Goal: Information Seeking & Learning: Learn about a topic

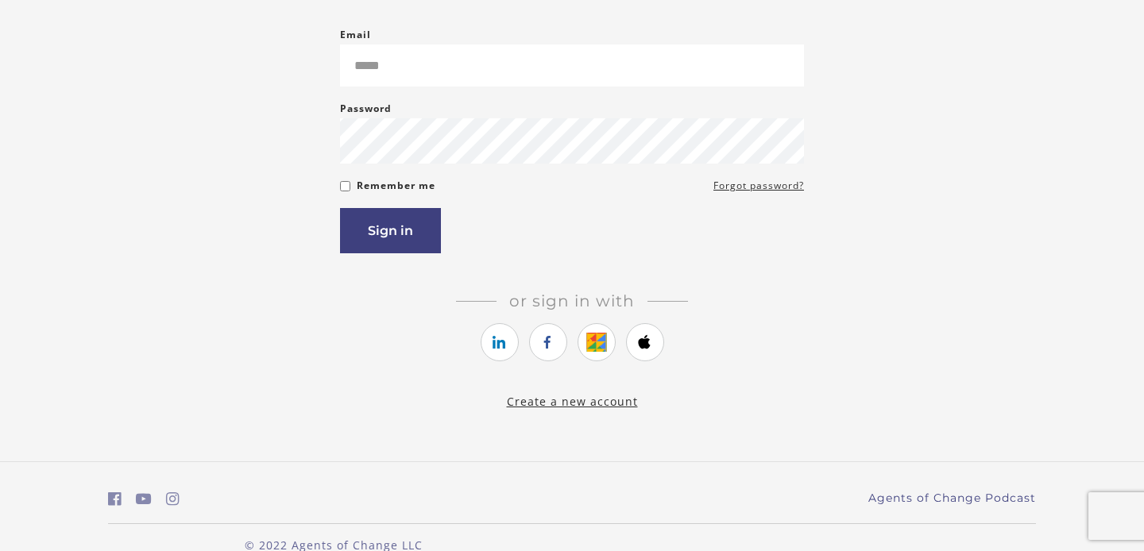
scroll to position [168, 0]
click at [559, 403] on link "Create a new account" at bounding box center [572, 399] width 131 height 15
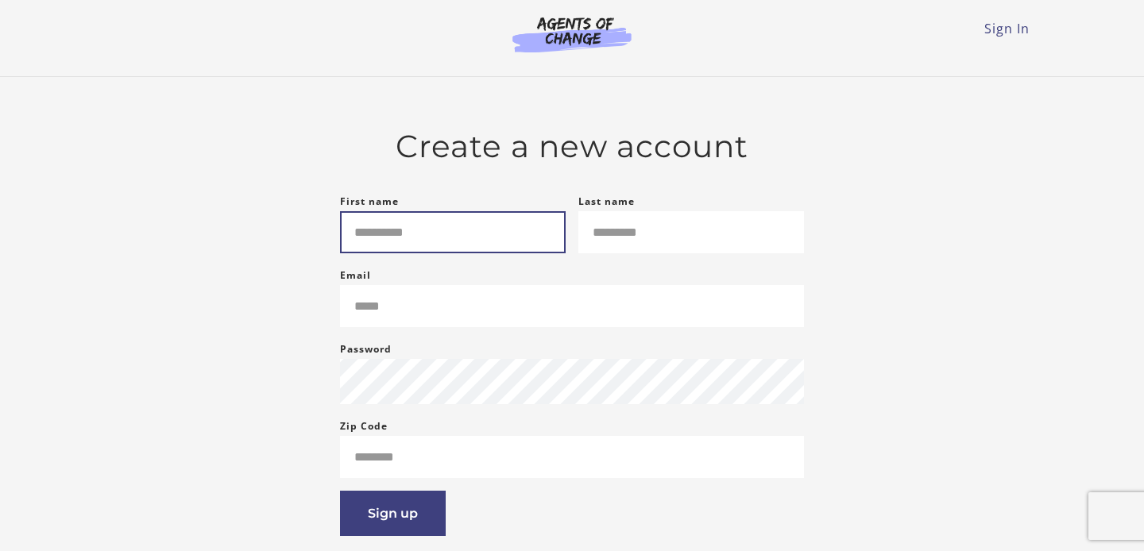
click at [455, 236] on input "First name" at bounding box center [453, 232] width 226 height 42
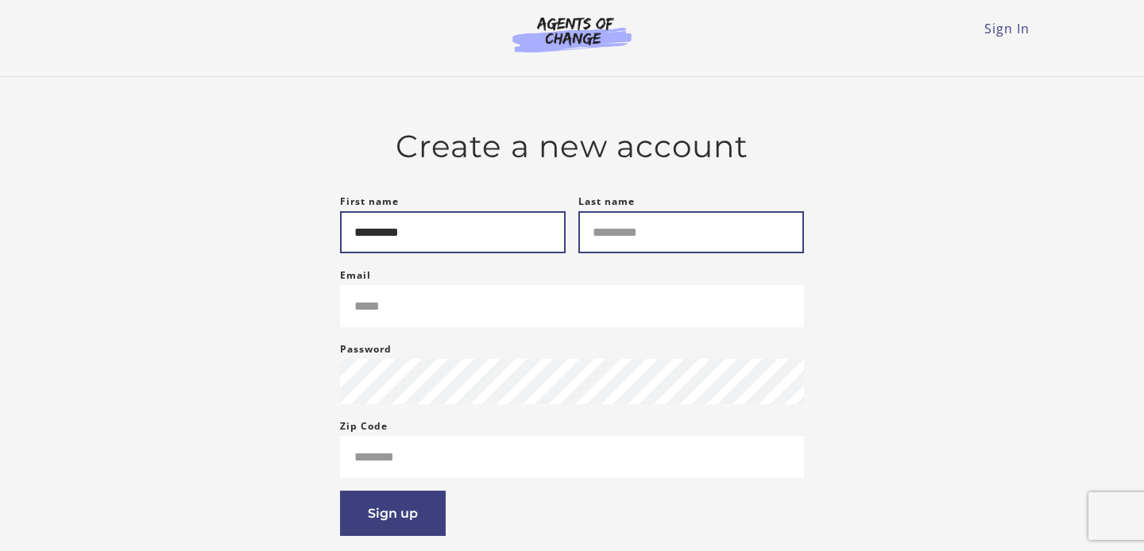
type input "********"
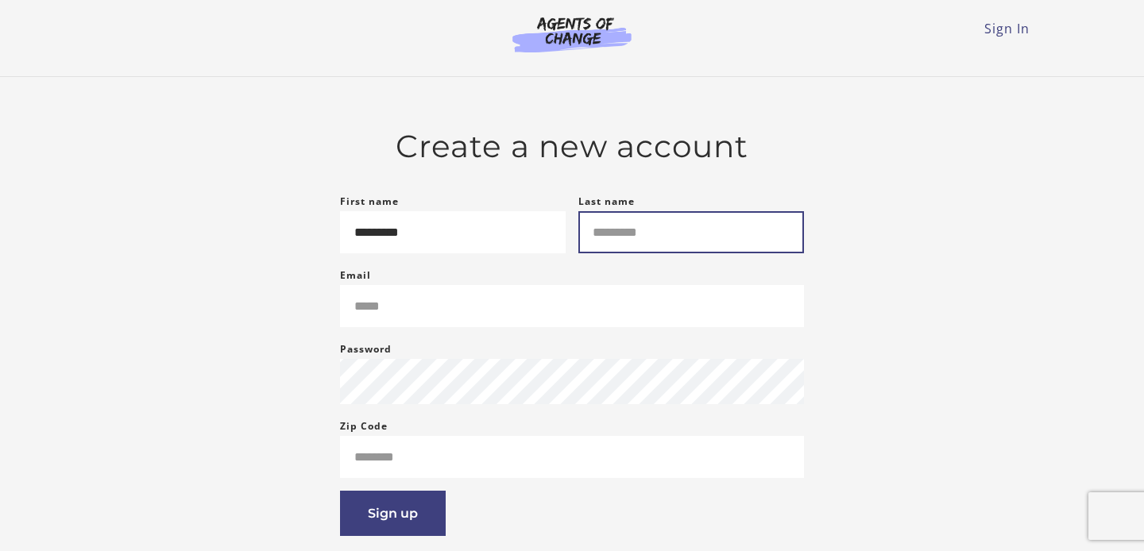
click at [684, 252] on input "Last name" at bounding box center [691, 232] width 226 height 42
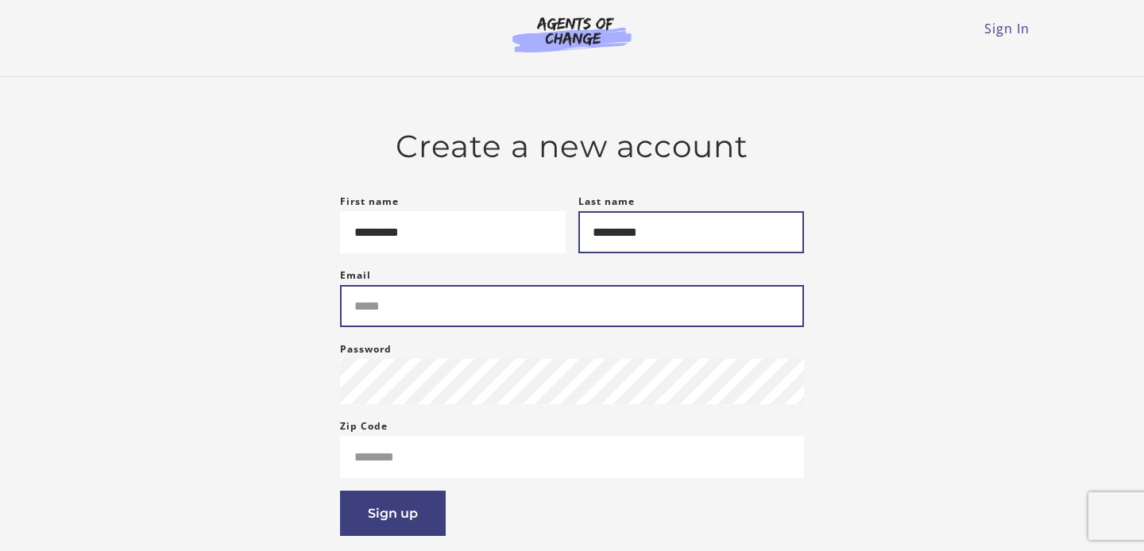
type input "********"
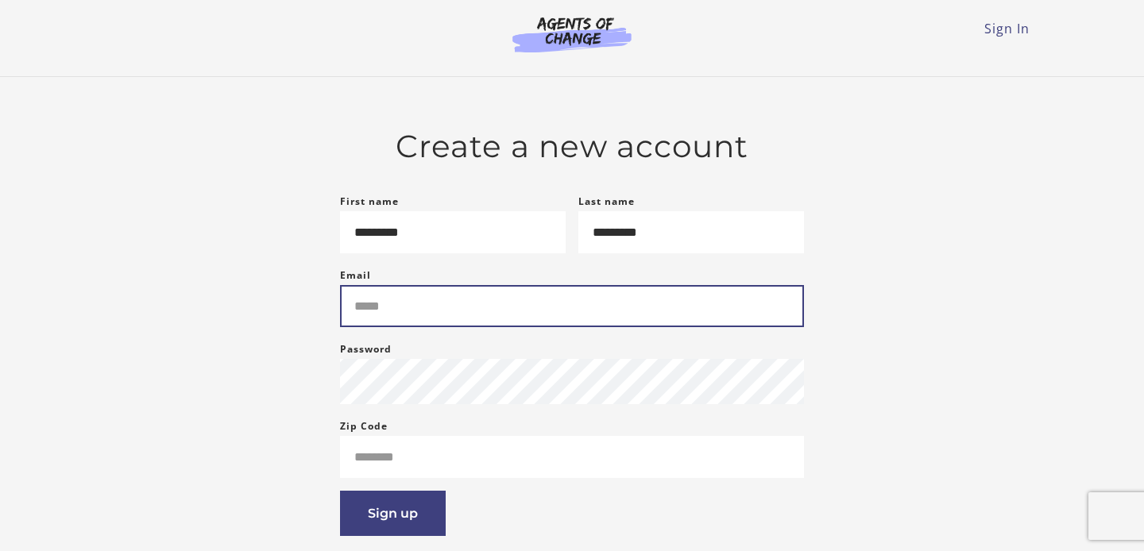
click at [513, 319] on input "Email" at bounding box center [572, 306] width 464 height 42
type input "**********"
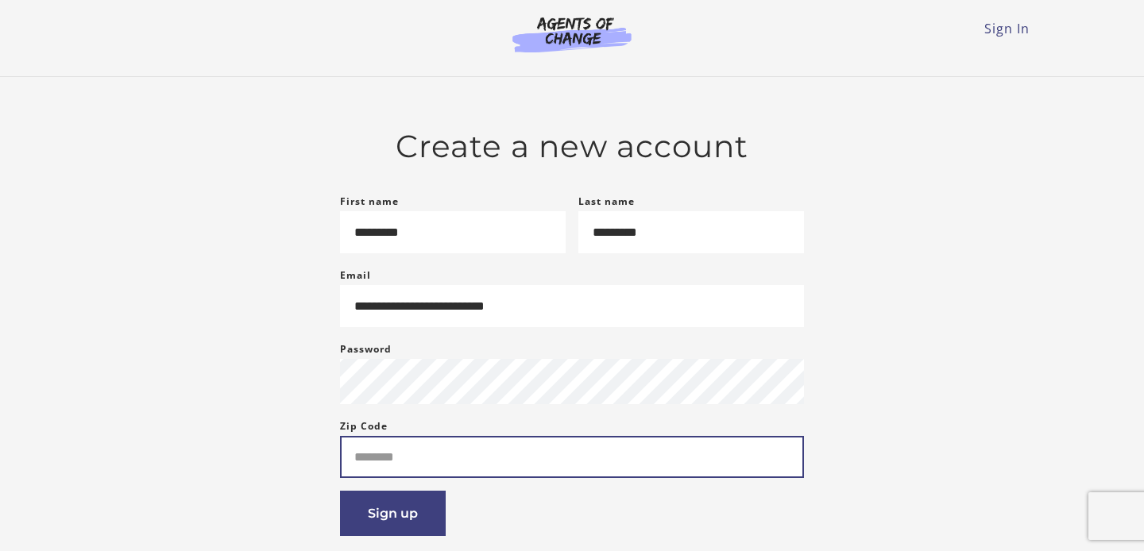
type input "*****"
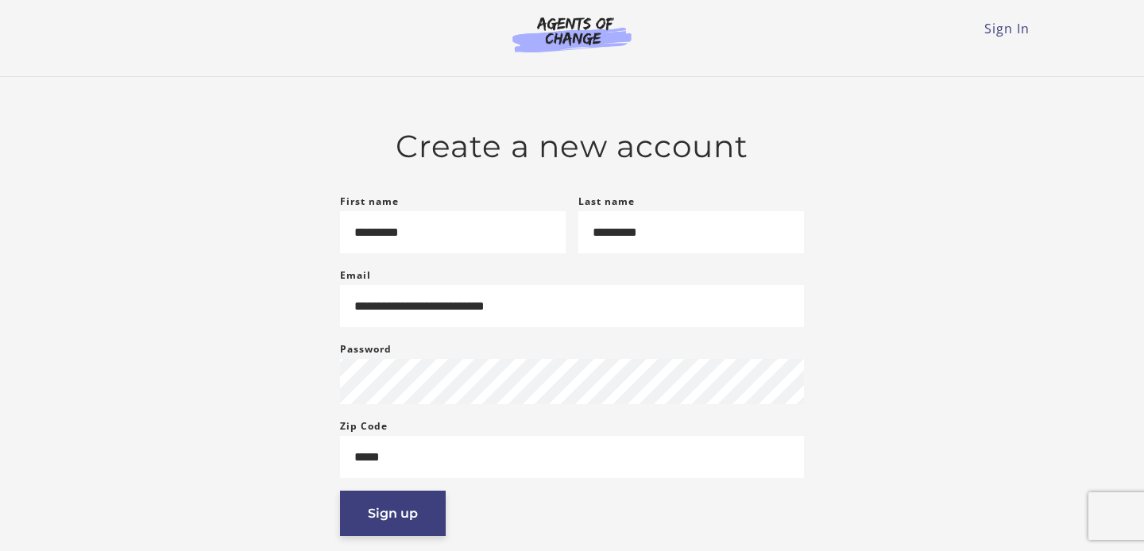
click at [432, 520] on button "Sign up" at bounding box center [393, 513] width 106 height 45
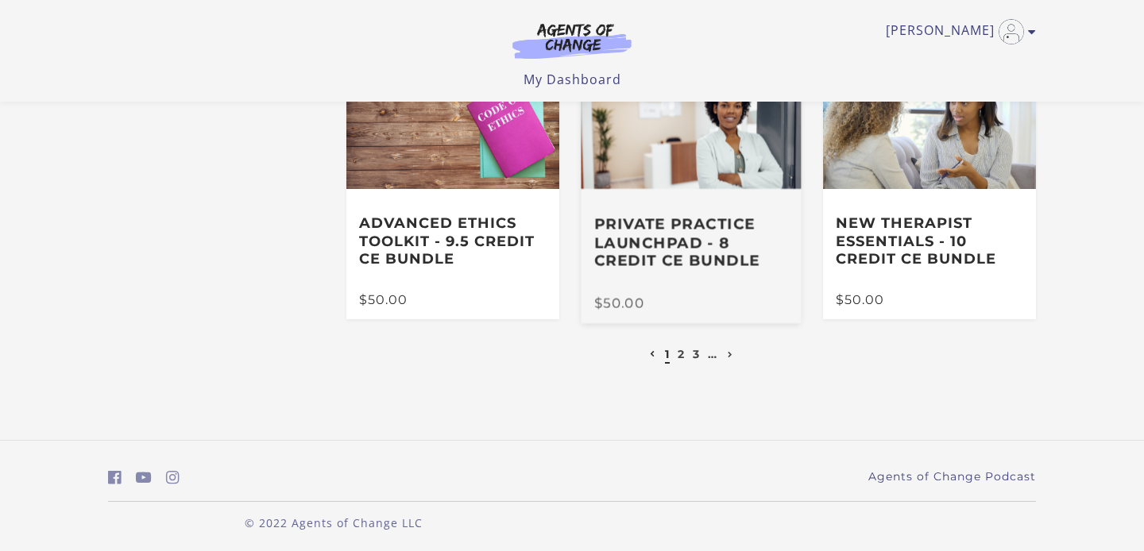
scroll to position [412, 0]
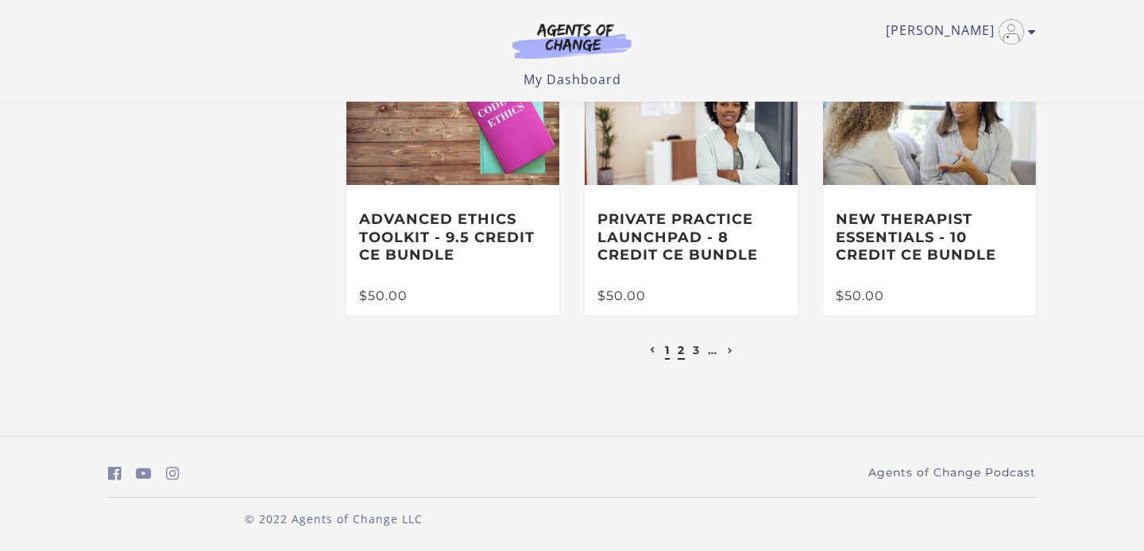
click at [678, 356] on link "2" at bounding box center [681, 350] width 7 height 14
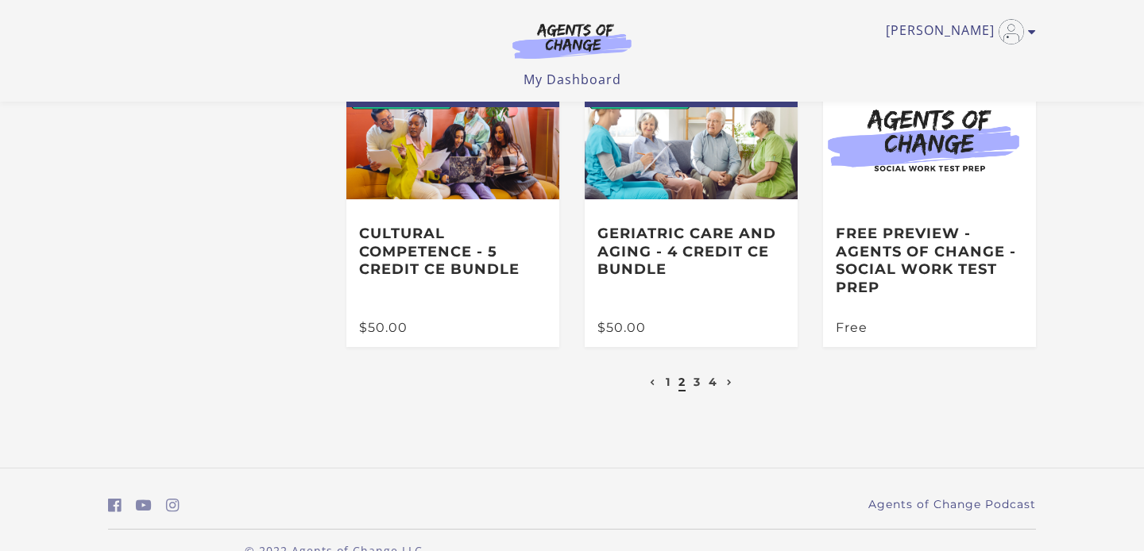
scroll to position [377, 0]
click at [697, 388] on link "3" at bounding box center [696, 381] width 7 height 14
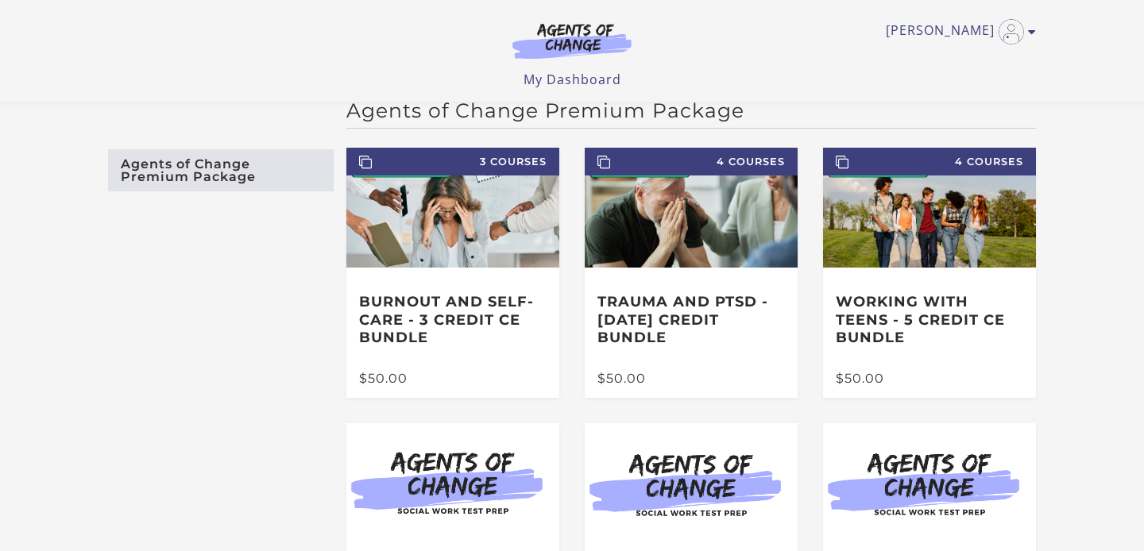
scroll to position [21, 0]
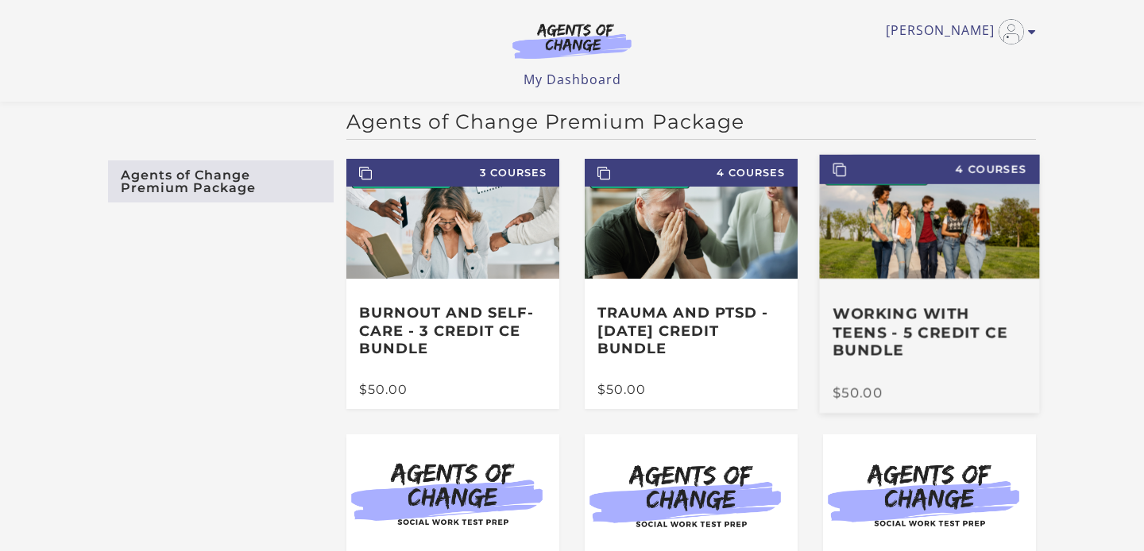
click at [944, 273] on img at bounding box center [930, 217] width 220 height 124
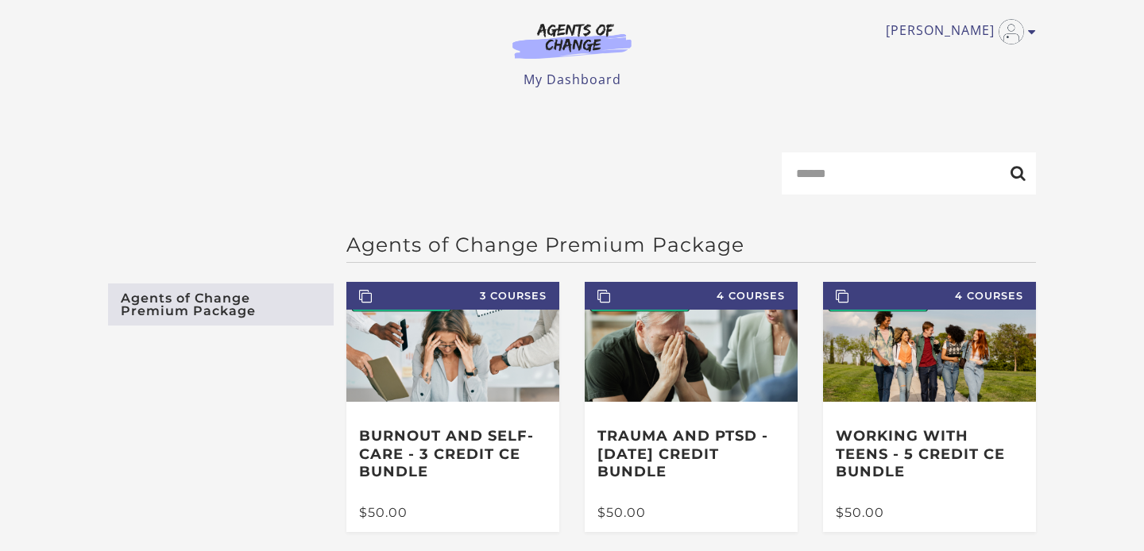
click at [577, 40] on img at bounding box center [572, 40] width 153 height 37
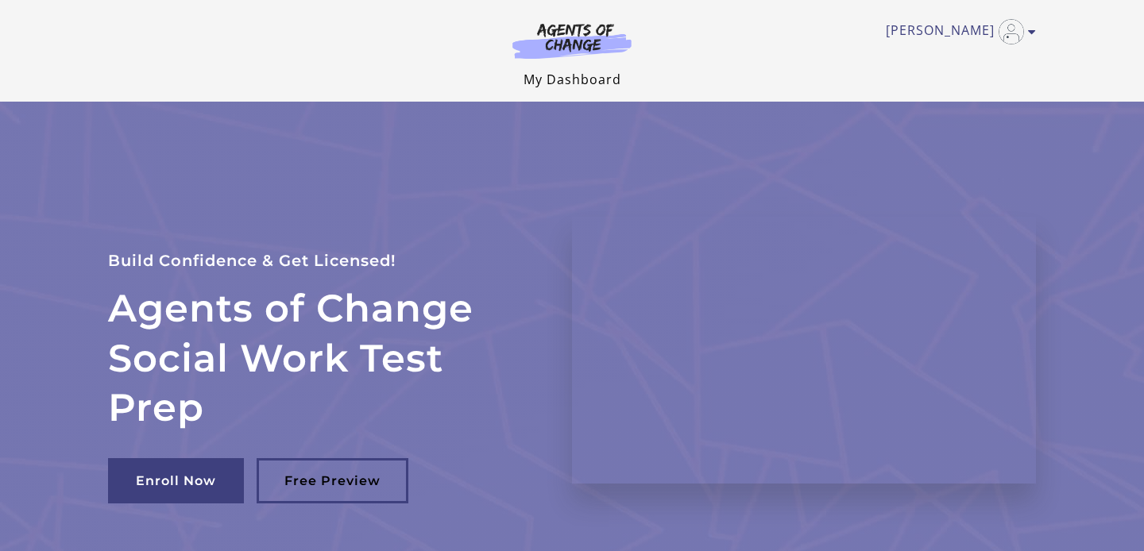
click at [570, 72] on link "My Dashboard" at bounding box center [572, 79] width 98 height 17
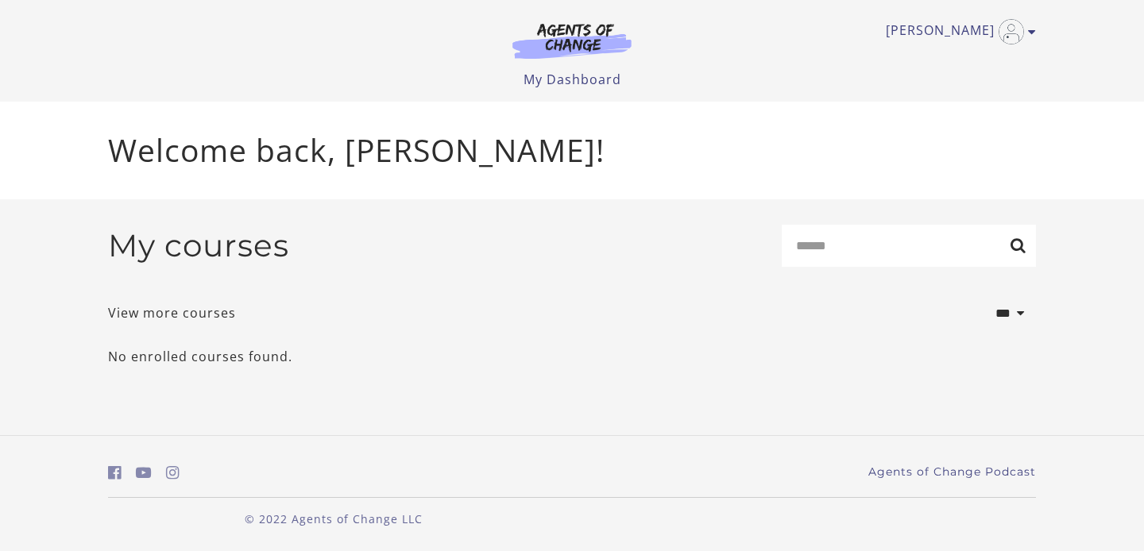
click at [587, 33] on img at bounding box center [572, 40] width 153 height 37
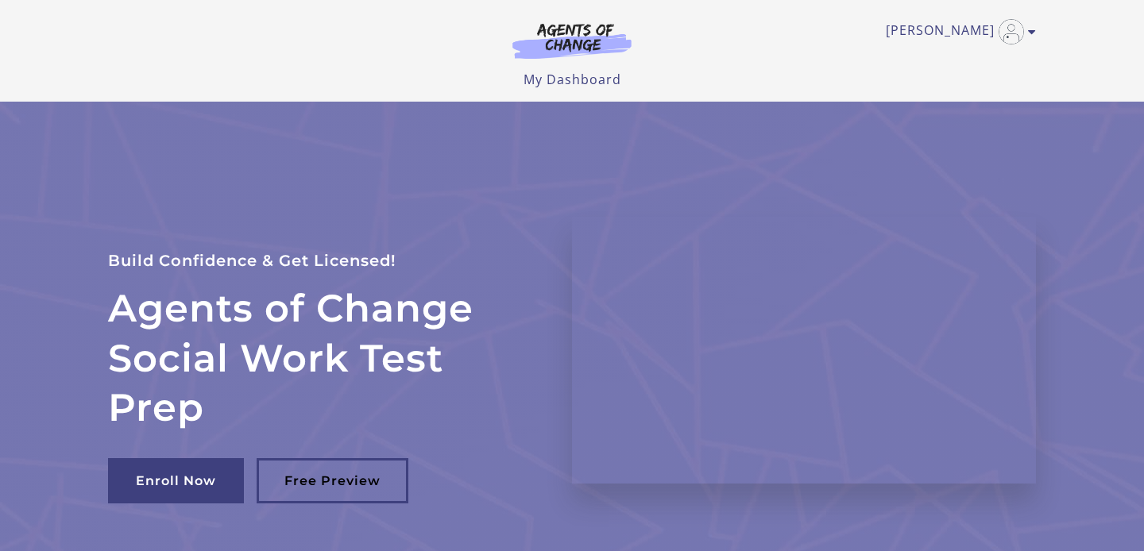
click at [588, 30] on img at bounding box center [572, 40] width 153 height 37
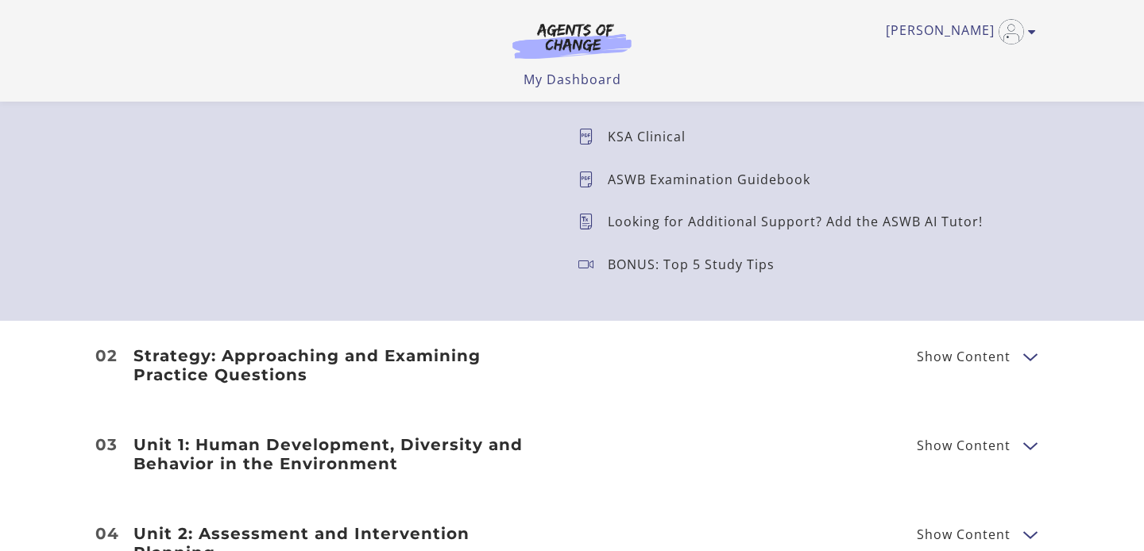
scroll to position [1809, 0]
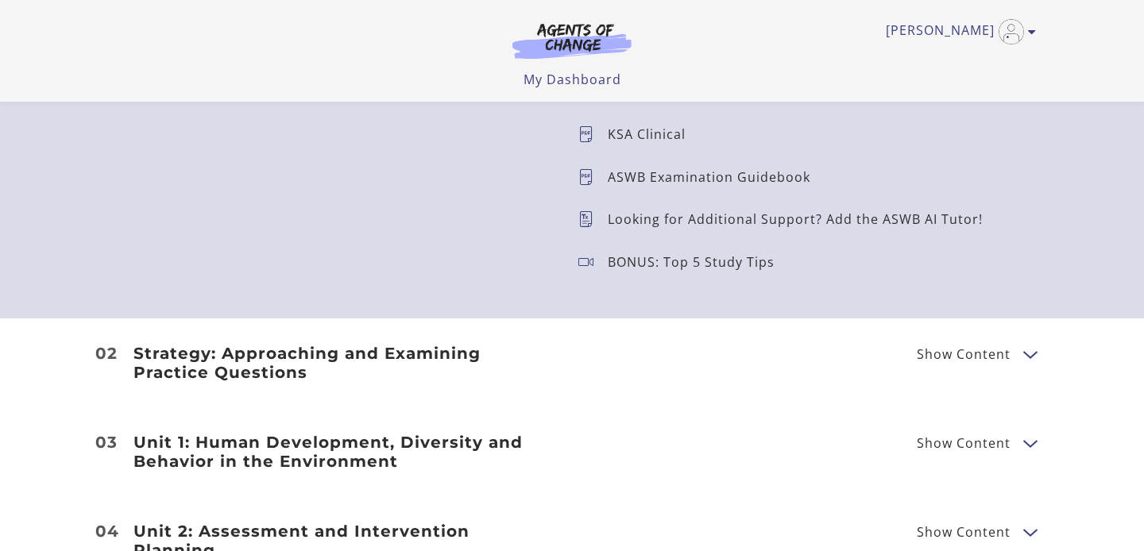
click at [996, 351] on span "Show Content" at bounding box center [964, 354] width 94 height 13
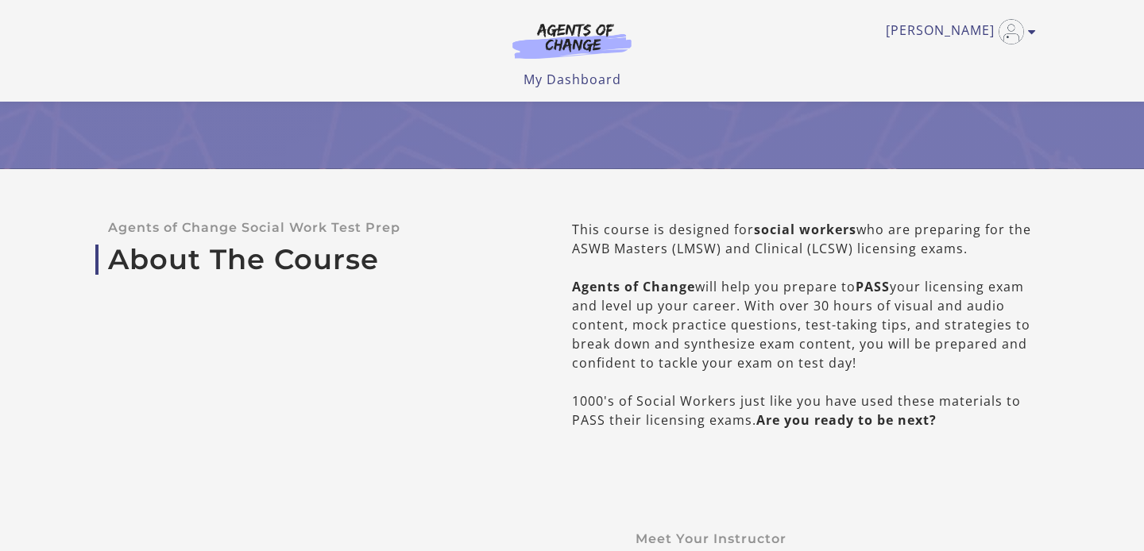
scroll to position [0, 0]
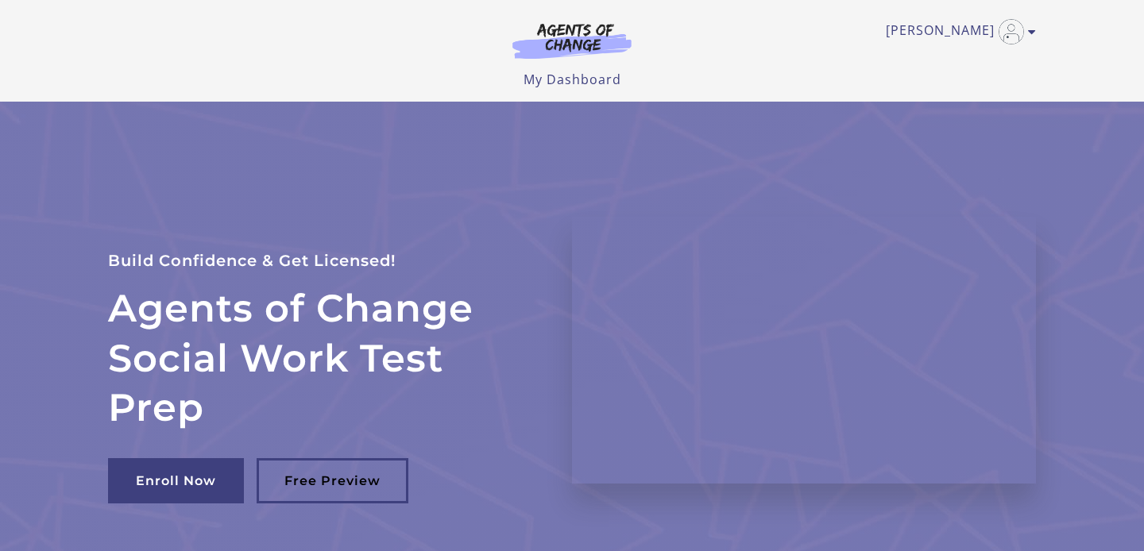
click at [579, 89] on div "Michelle D My Account Support Sign Out Toggle menu Menu My Dashboard My Account…" at bounding box center [571, 51] width 953 height 102
click at [579, 81] on link "My Dashboard" at bounding box center [572, 79] width 98 height 17
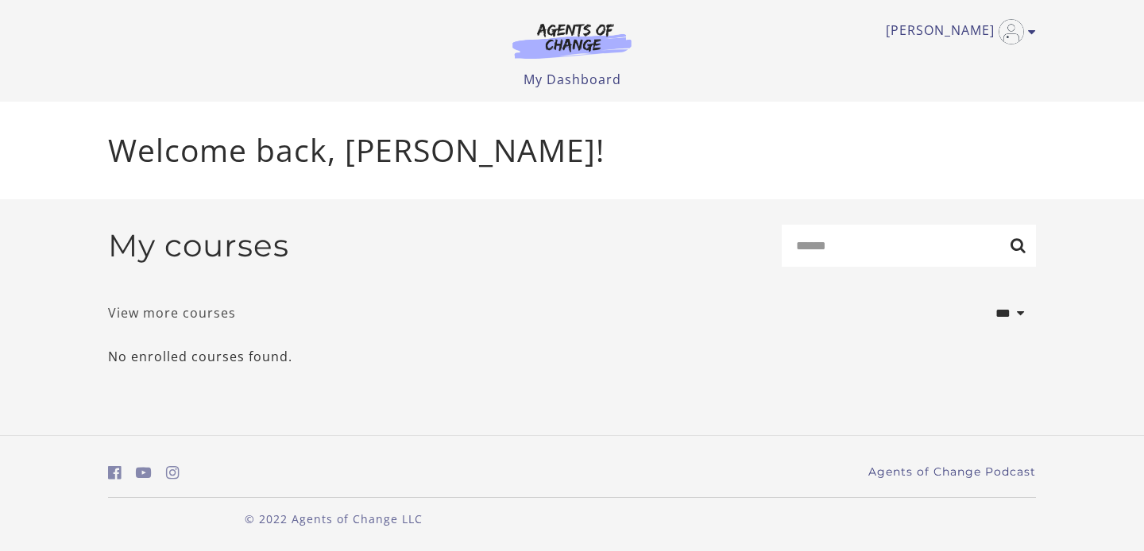
click at [165, 317] on link "View more courses" at bounding box center [172, 312] width 128 height 19
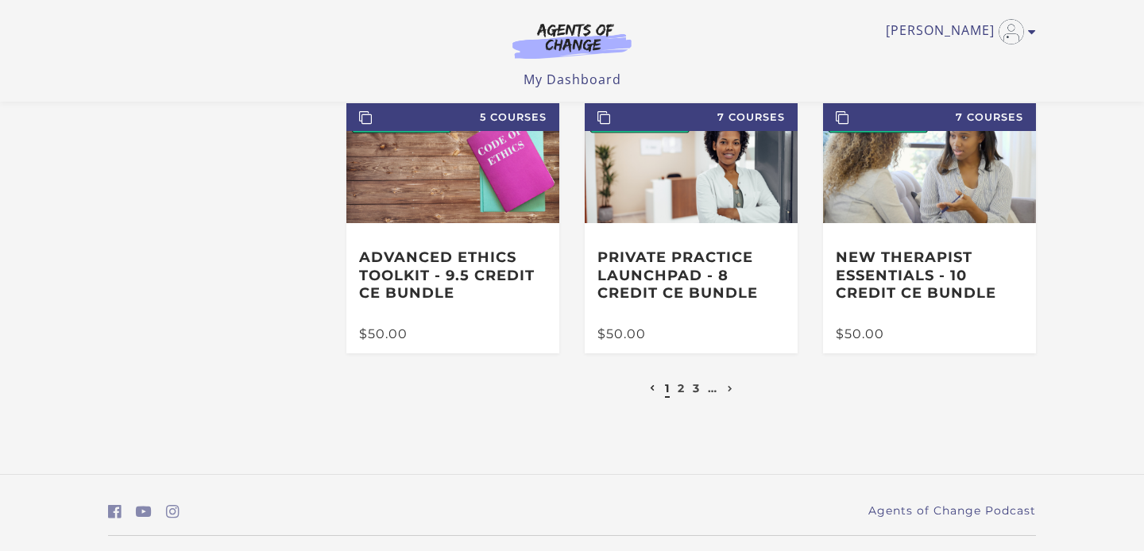
scroll to position [371, 0]
click at [678, 391] on link "2" at bounding box center [681, 387] width 7 height 14
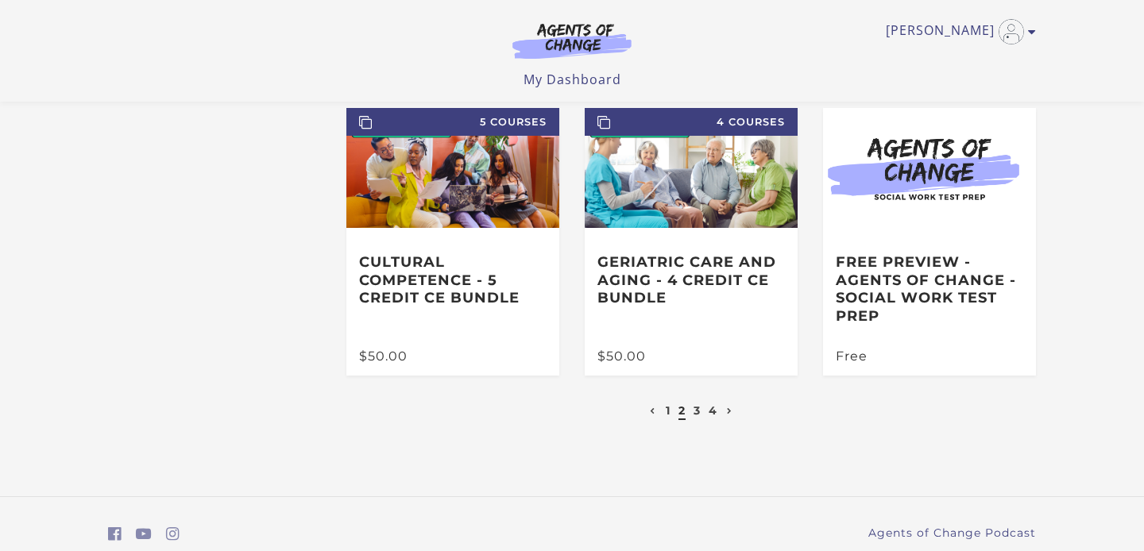
scroll to position [412, 0]
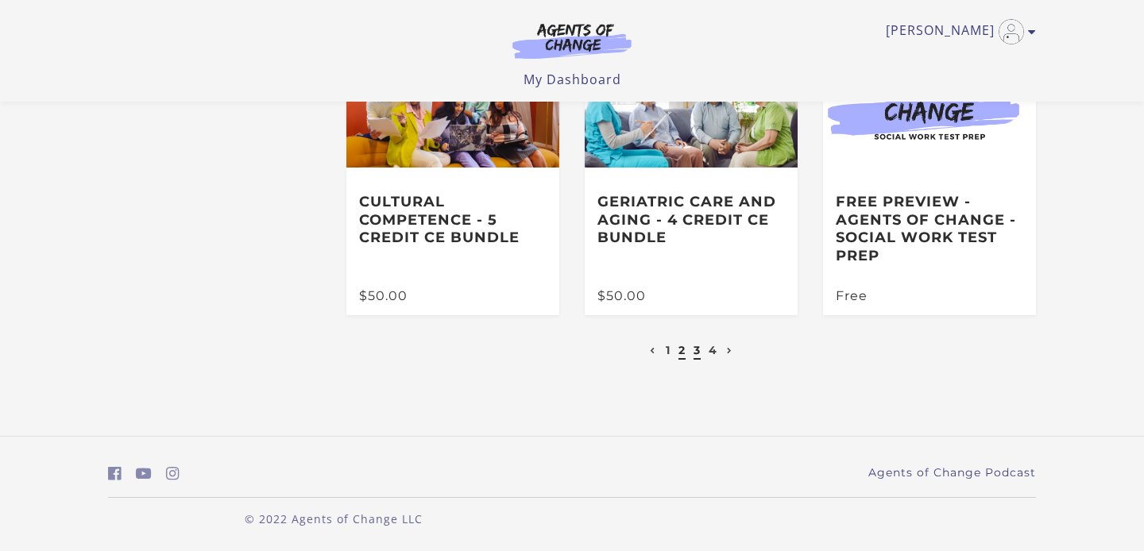
click at [694, 349] on link "3" at bounding box center [696, 350] width 7 height 14
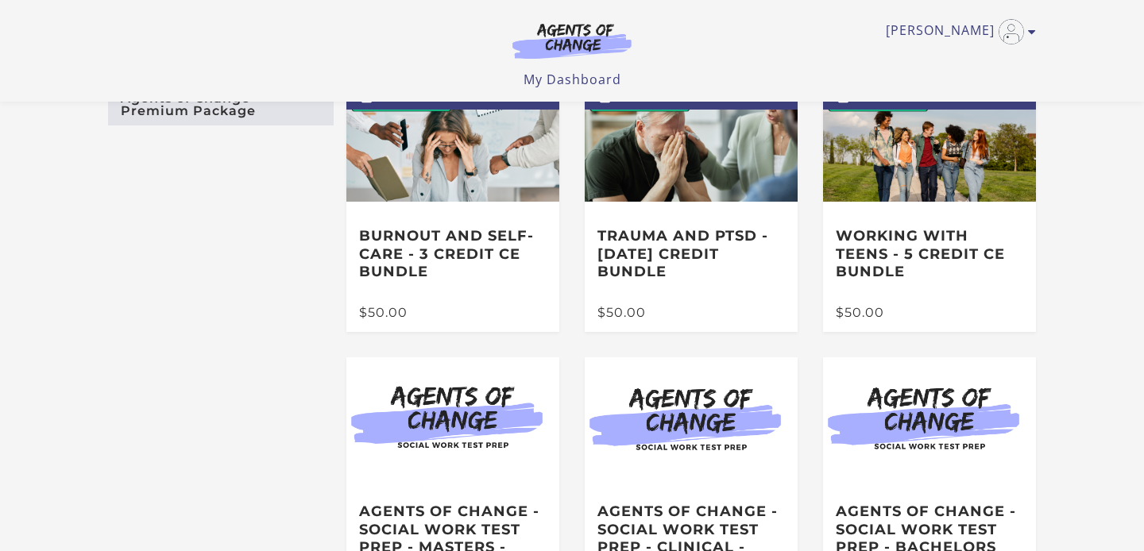
scroll to position [106, 0]
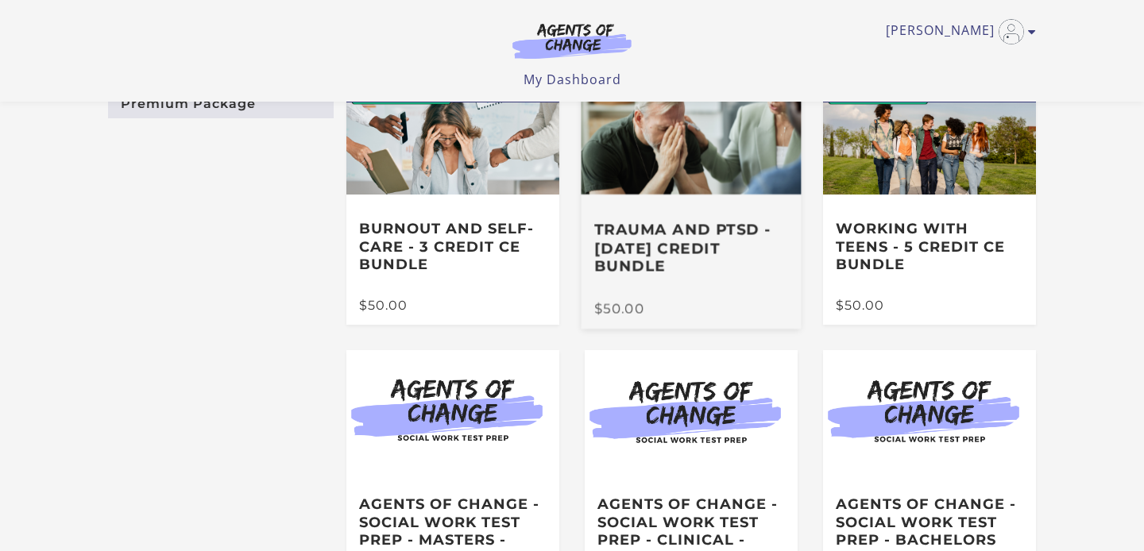
click at [714, 244] on h3 "Trauma and PTSD - [DATE] Credit Bundle" at bounding box center [691, 249] width 194 height 56
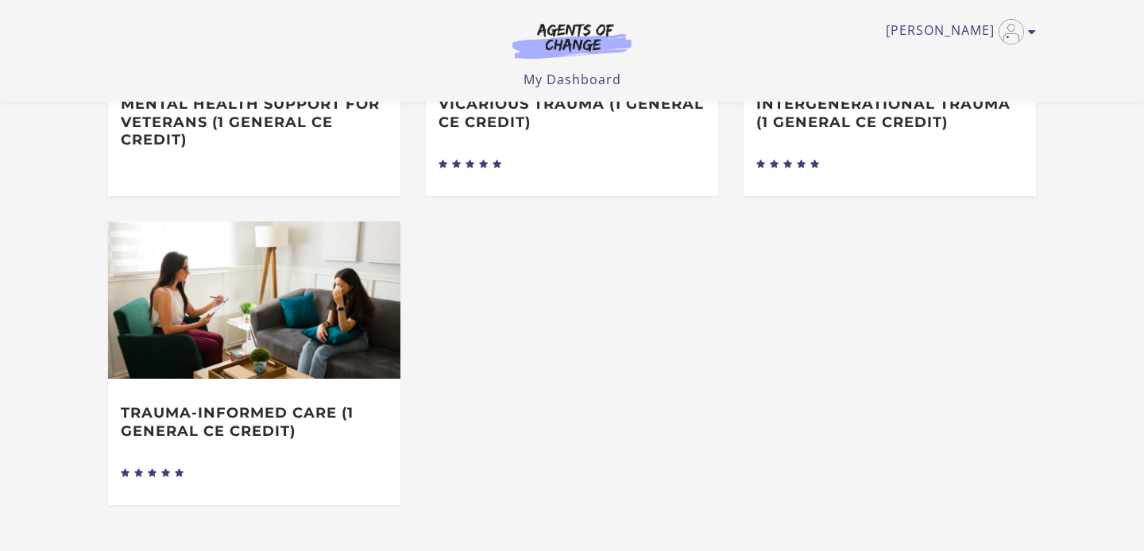
scroll to position [732, 0]
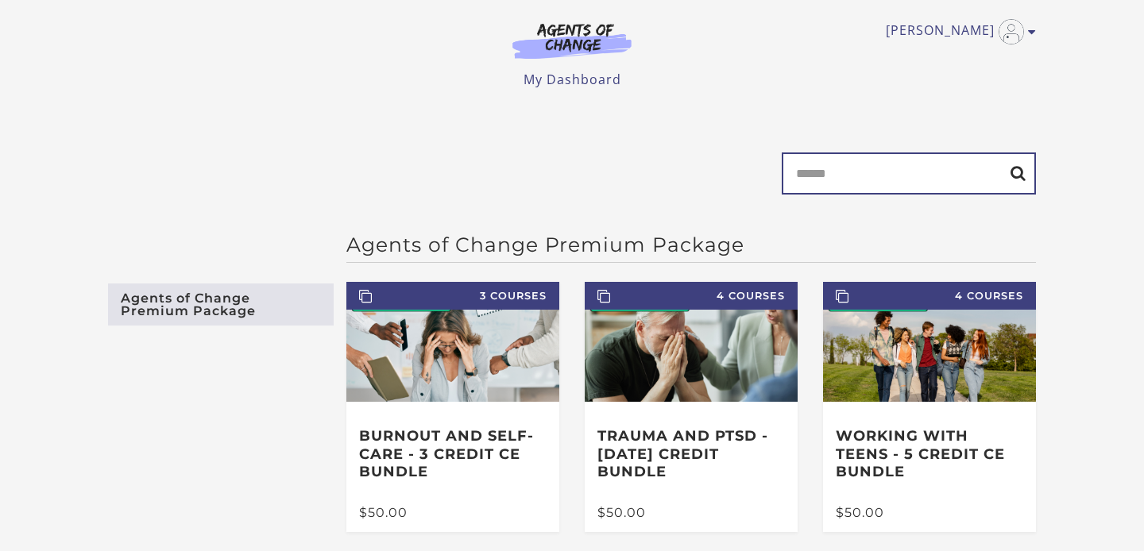
click at [867, 183] on input "Search" at bounding box center [909, 174] width 254 height 42
type input "********"
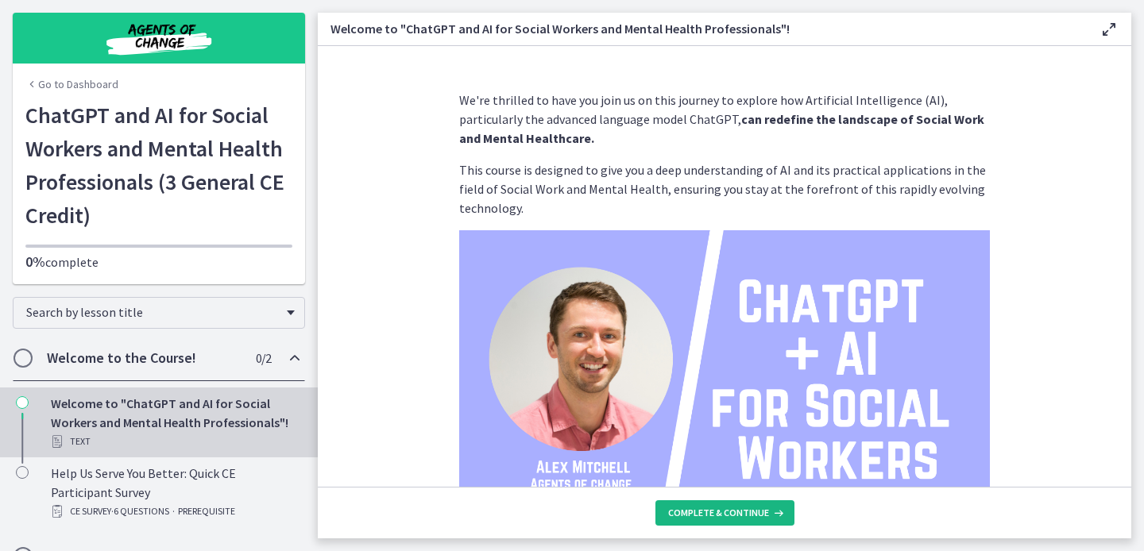
click at [741, 507] on span "Complete & continue" at bounding box center [718, 513] width 101 height 13
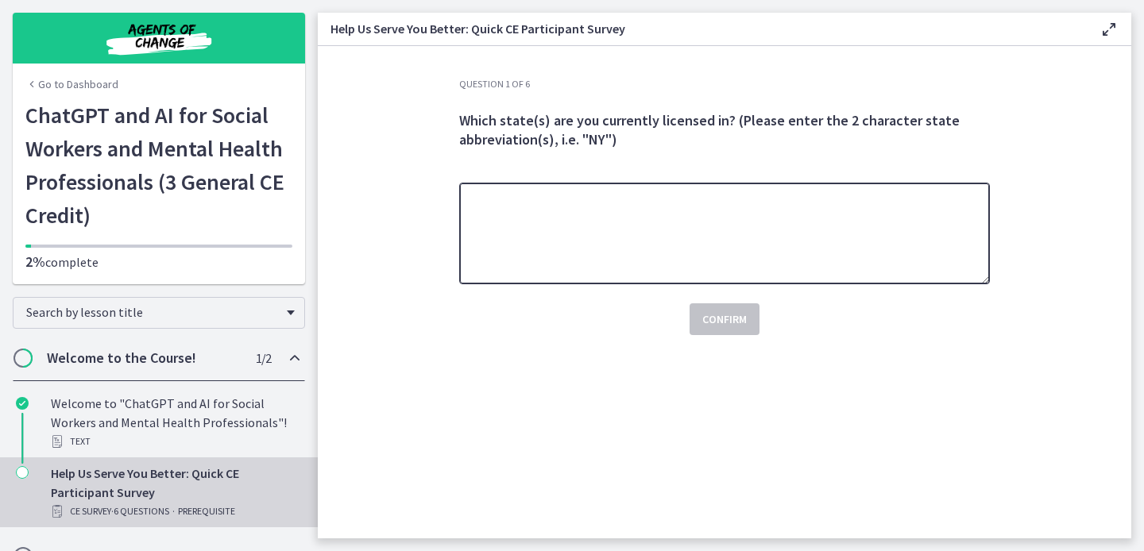
click at [626, 232] on textarea at bounding box center [724, 234] width 531 height 102
type textarea "**"
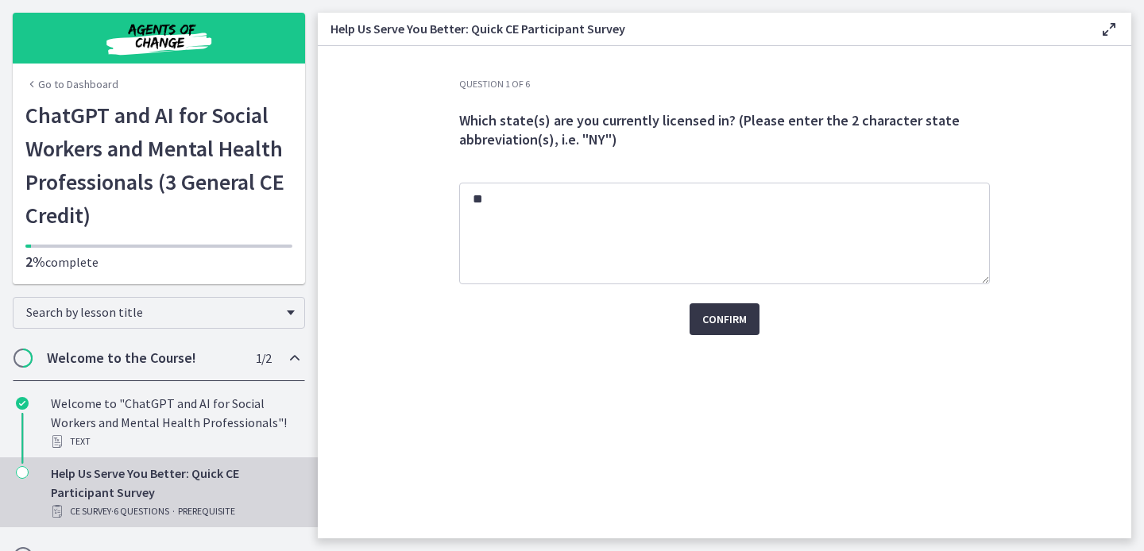
click at [716, 327] on span "Confirm" at bounding box center [724, 319] width 44 height 19
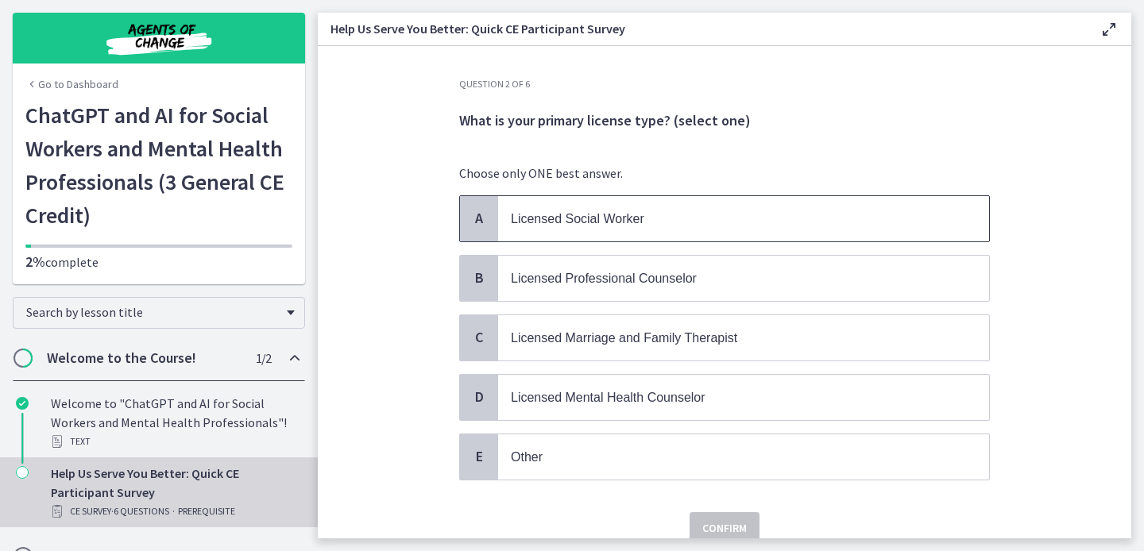
click at [595, 227] on p "Licensed Social Worker" at bounding box center [728, 219] width 434 height 20
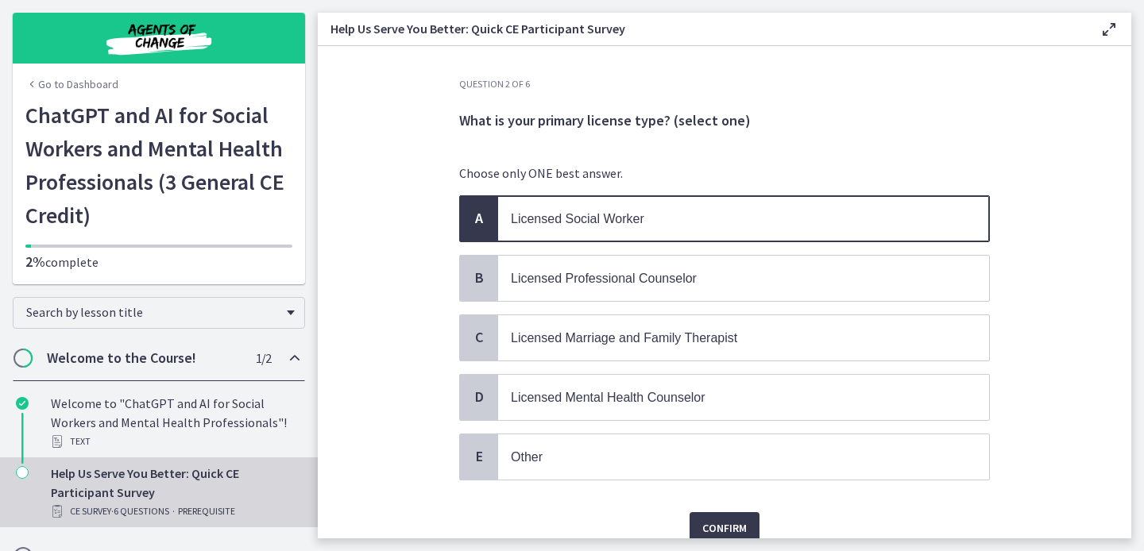
click at [717, 505] on div "Confirm" at bounding box center [724, 518] width 531 height 51
click at [716, 519] on span "Confirm" at bounding box center [724, 528] width 44 height 19
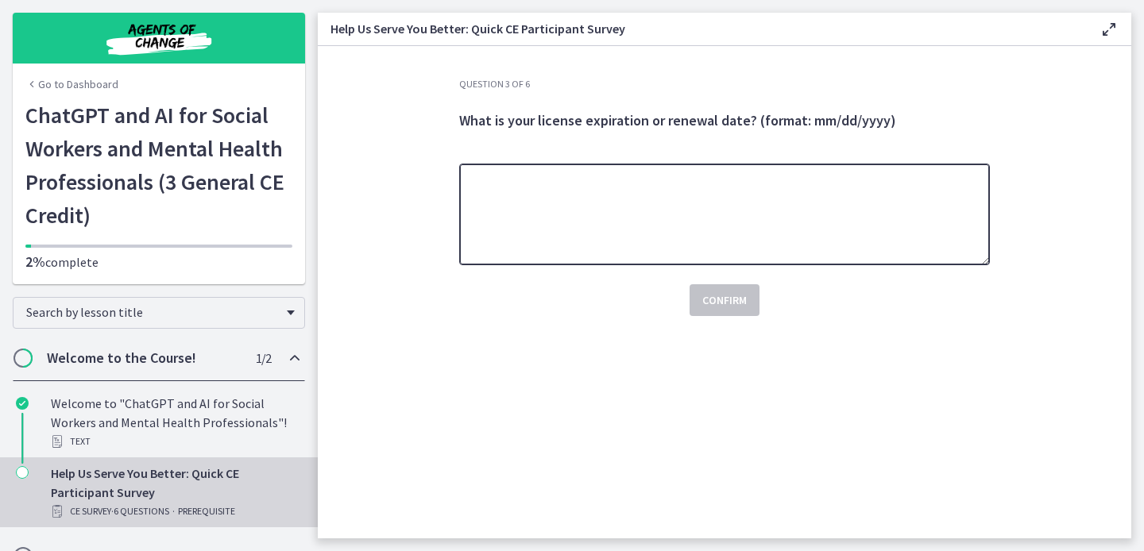
click at [707, 230] on textarea at bounding box center [724, 215] width 531 height 102
type textarea "**********"
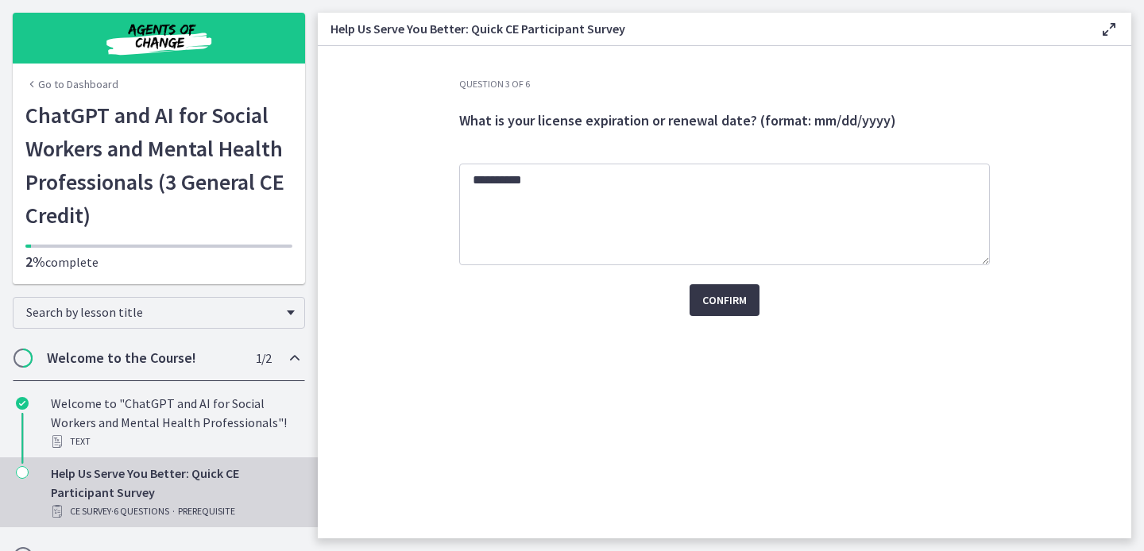
click at [723, 301] on span "Confirm" at bounding box center [724, 300] width 44 height 19
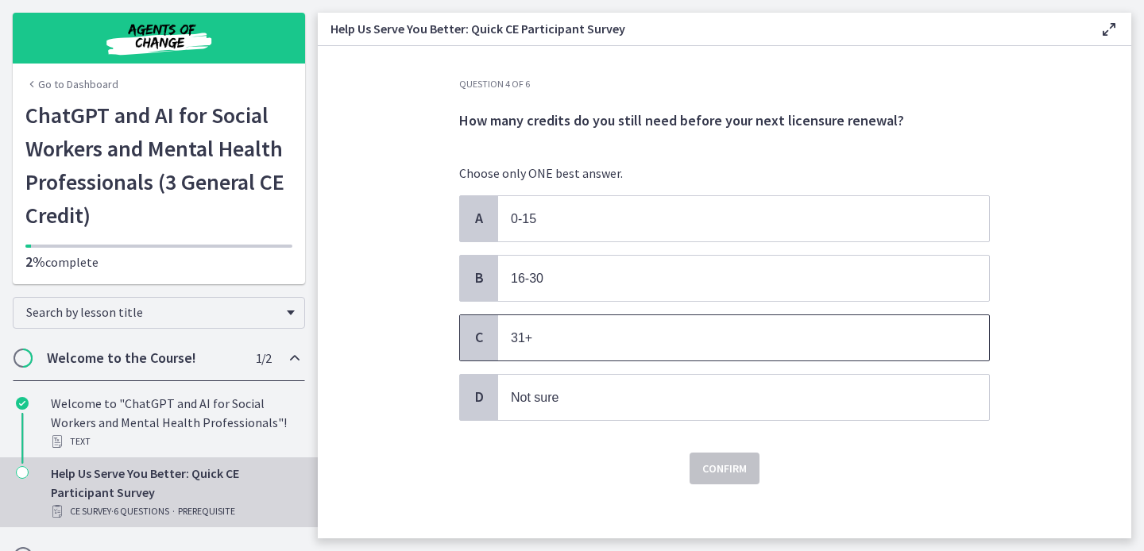
click at [575, 344] on p "31+" at bounding box center [728, 338] width 434 height 20
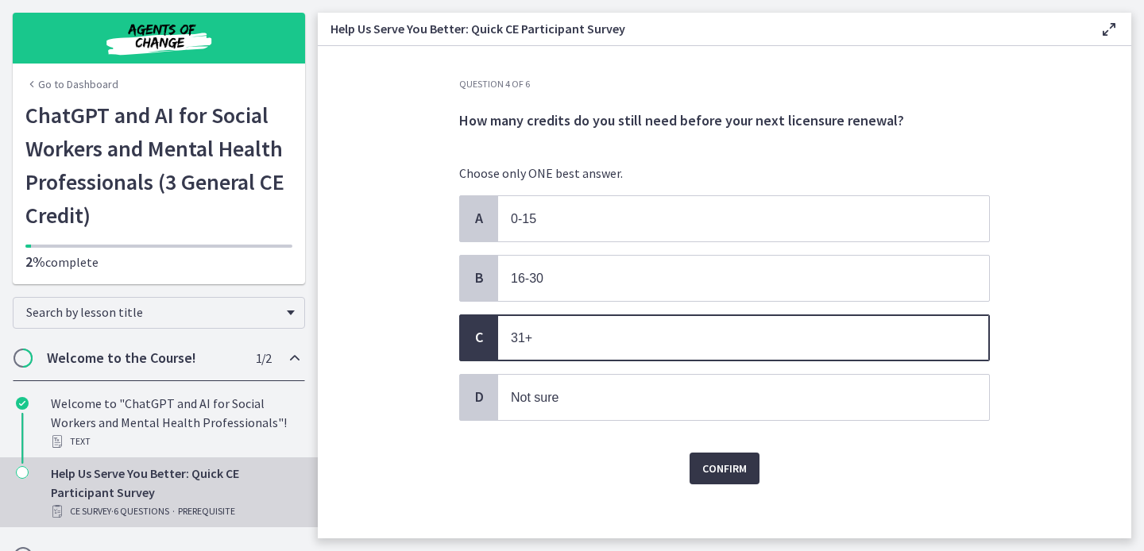
click at [732, 475] on button "Confirm" at bounding box center [724, 469] width 70 height 32
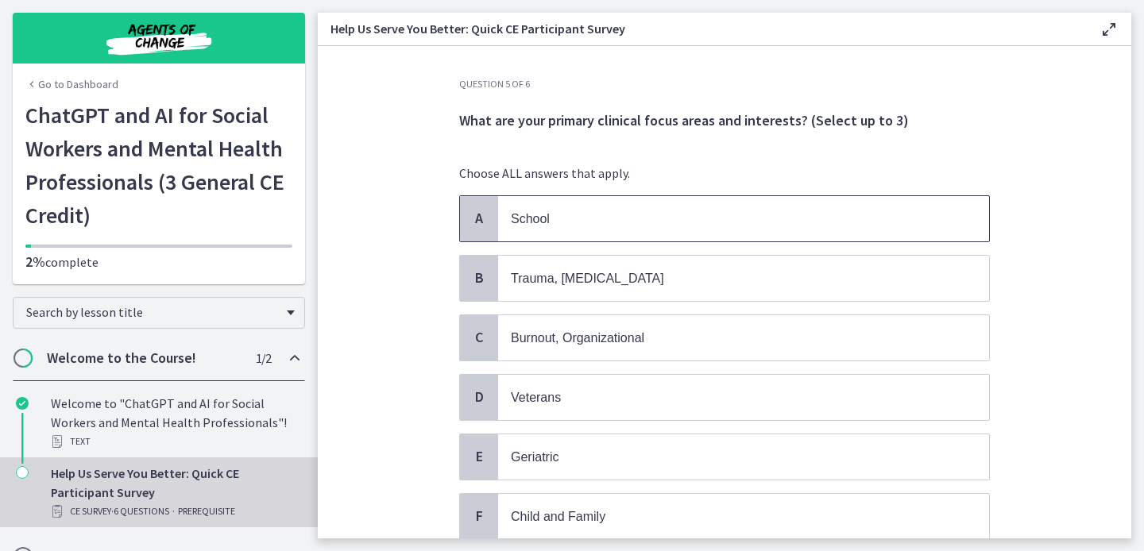
click at [550, 212] on p "School" at bounding box center [728, 219] width 434 height 20
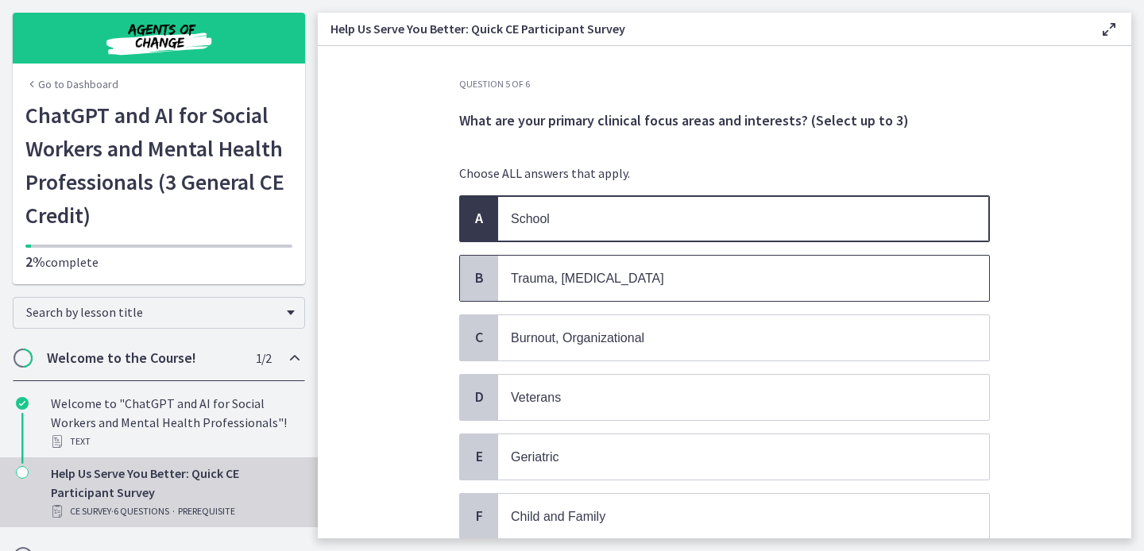
click at [547, 268] on p "Trauma, PTSD" at bounding box center [728, 278] width 434 height 20
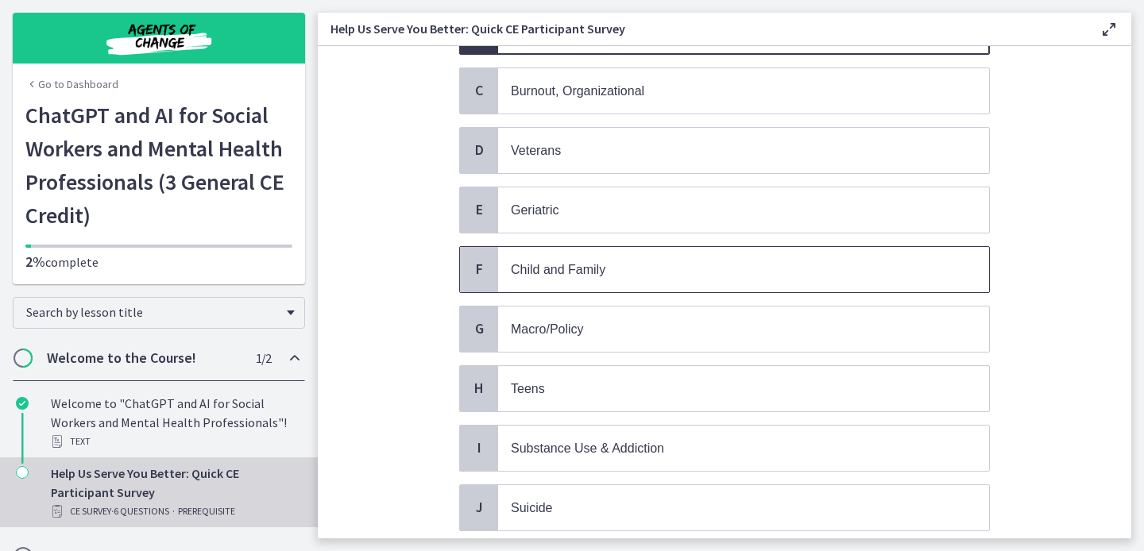
click at [547, 268] on span "Child and Family" at bounding box center [558, 270] width 95 height 14
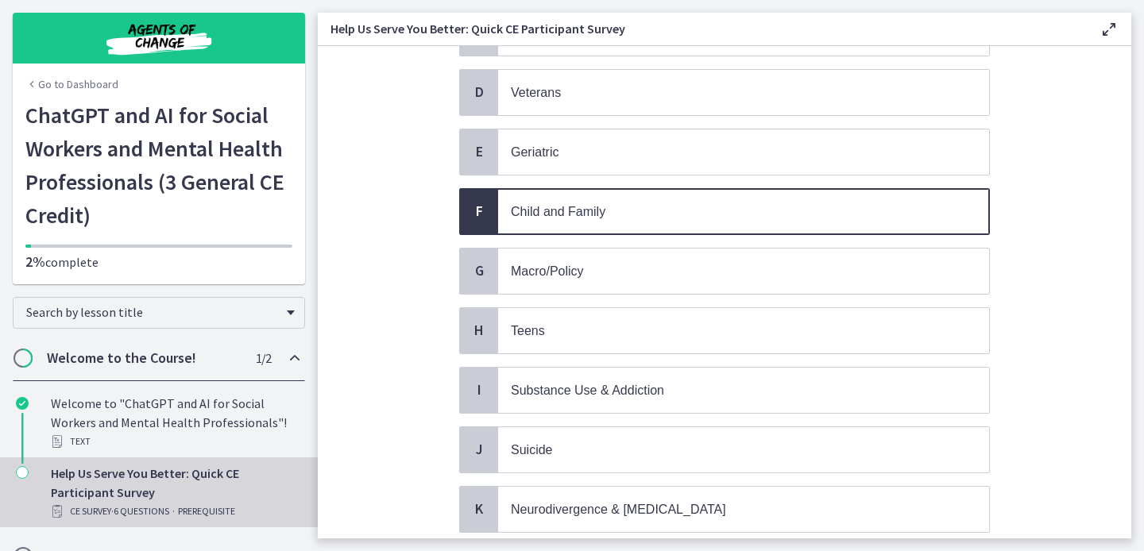
scroll to position [338, 0]
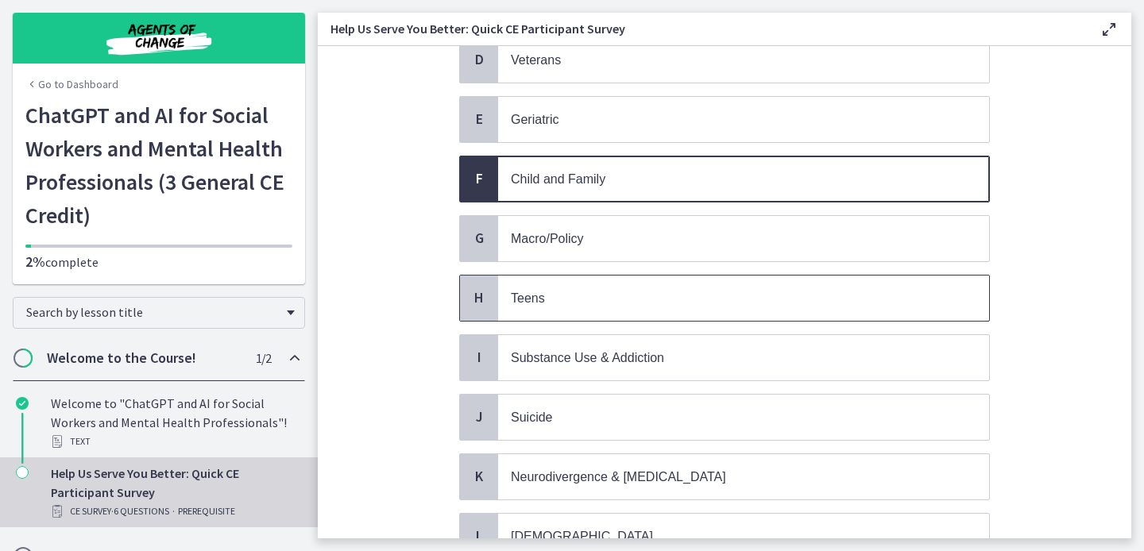
click at [541, 300] on p "Teens" at bounding box center [728, 298] width 434 height 20
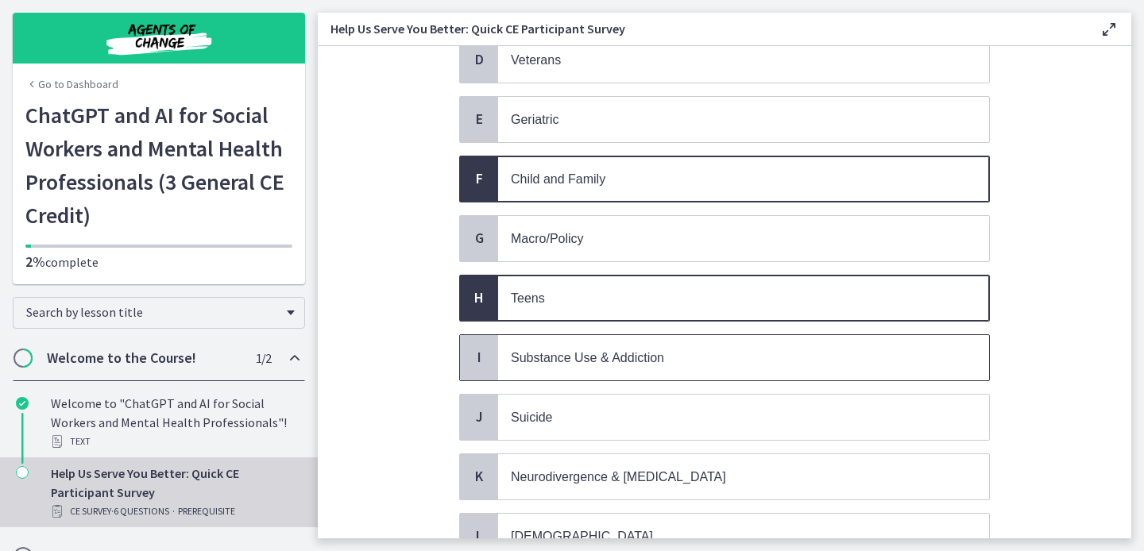
click at [542, 353] on span "Substance Use & Addiction" at bounding box center [587, 358] width 153 height 14
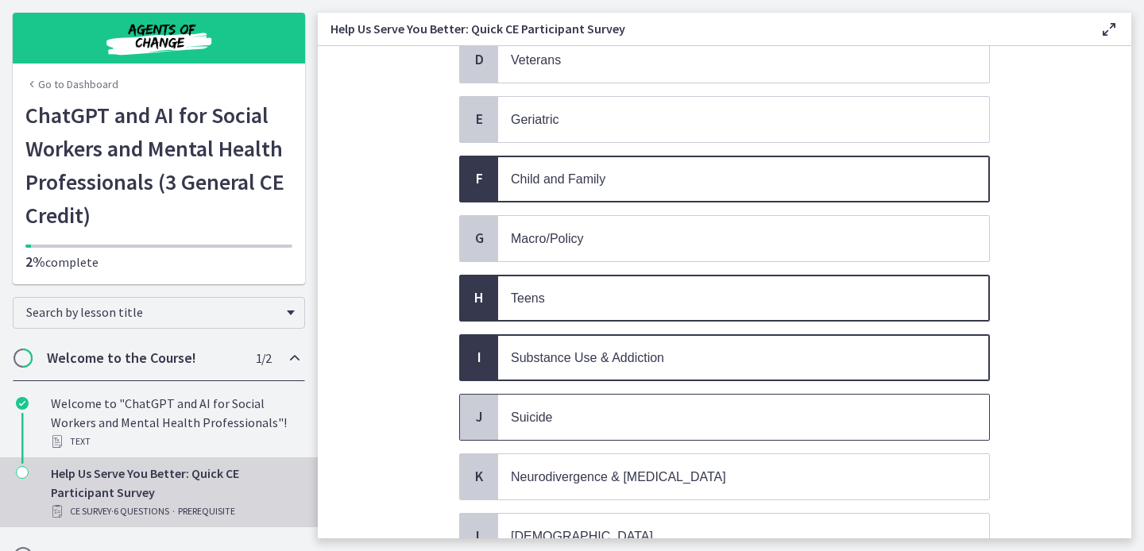
click at [542, 407] on p "Suicide" at bounding box center [728, 417] width 434 height 20
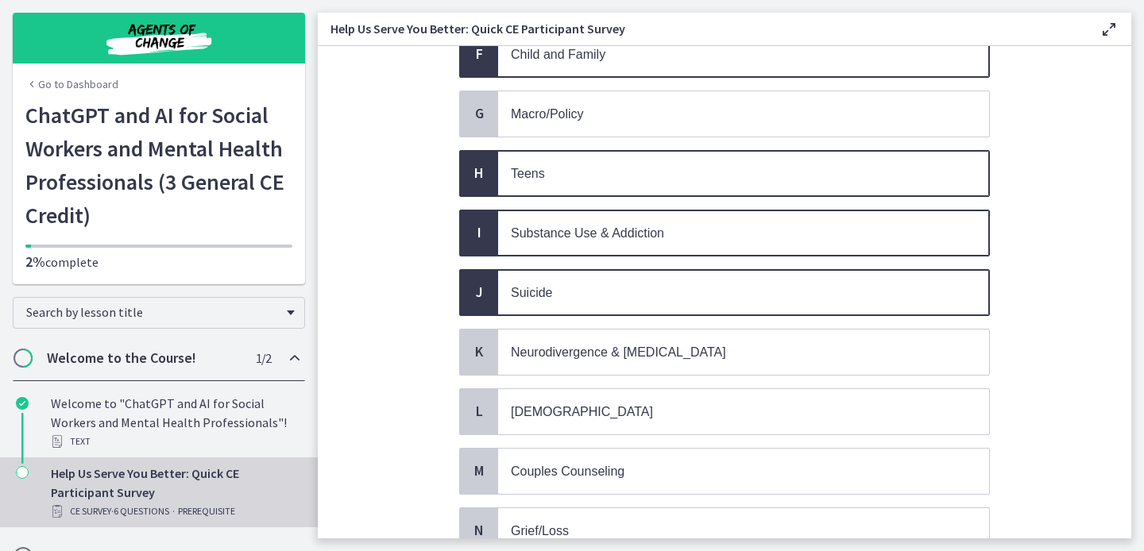
scroll to position [475, 0]
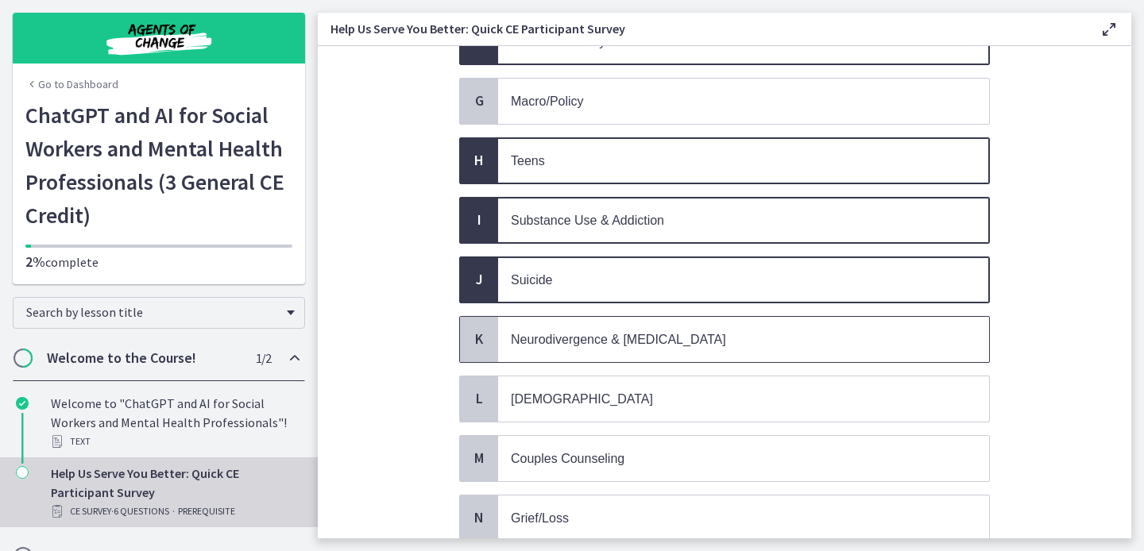
click at [542, 339] on p "Neurodivergence & Developmental Disorders" at bounding box center [728, 340] width 434 height 20
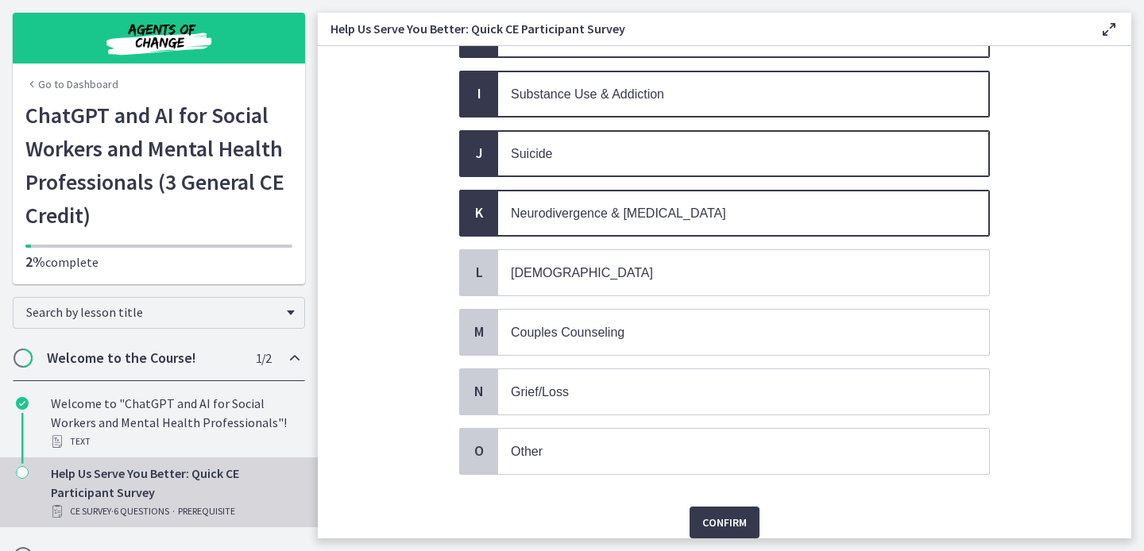
scroll to position [603, 0]
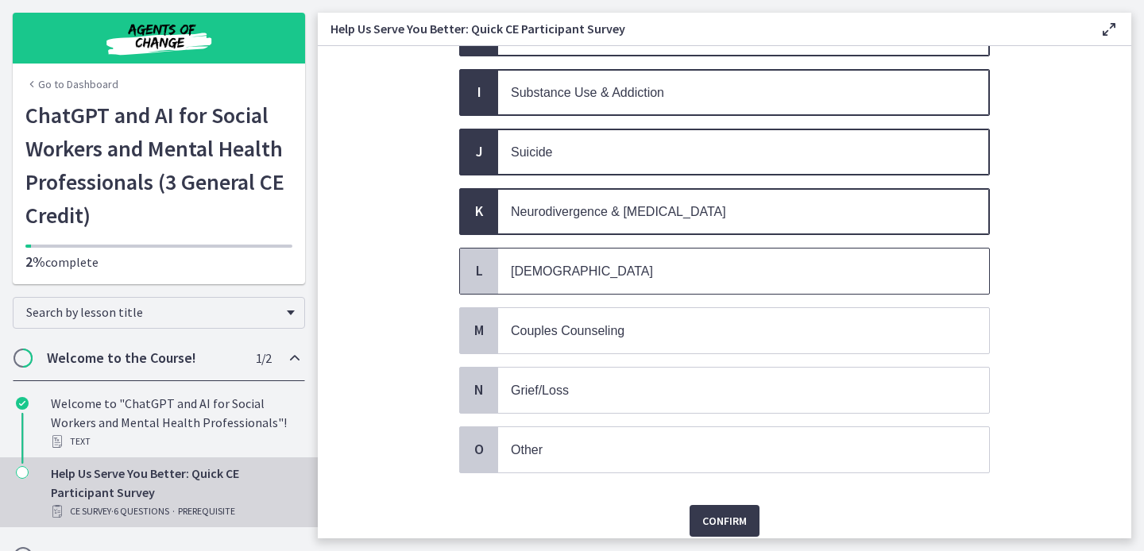
click at [534, 265] on span "LGBTQ+" at bounding box center [582, 272] width 142 height 14
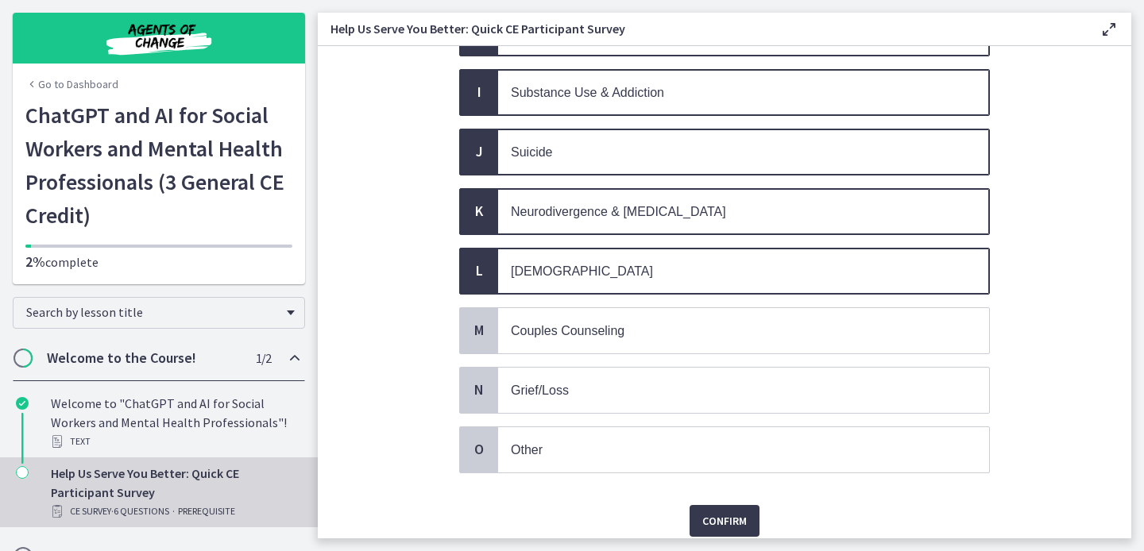
scroll to position [653, 0]
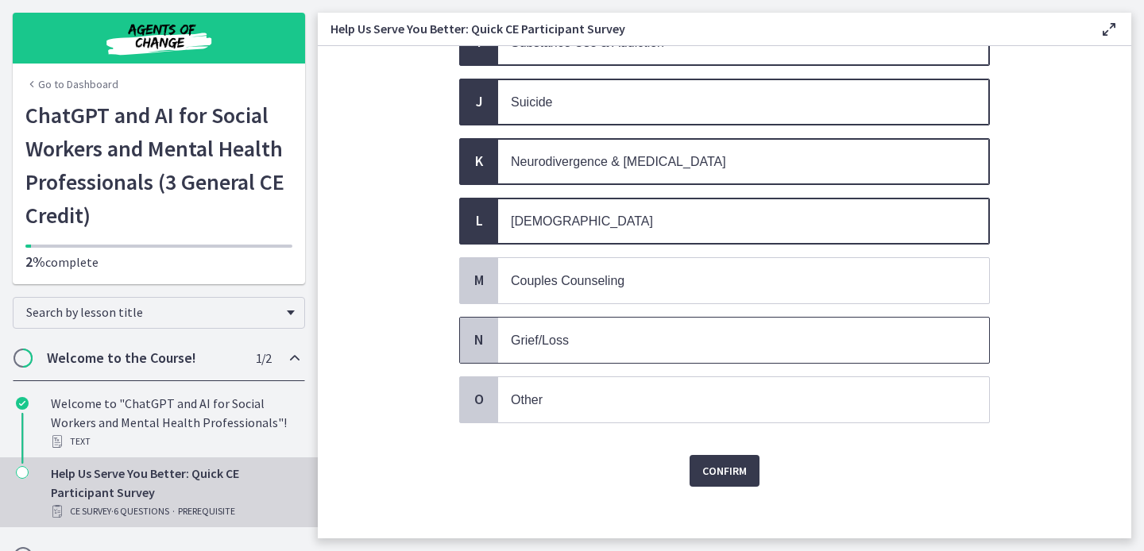
click at [552, 334] on span "Grief/Loss" at bounding box center [540, 341] width 58 height 14
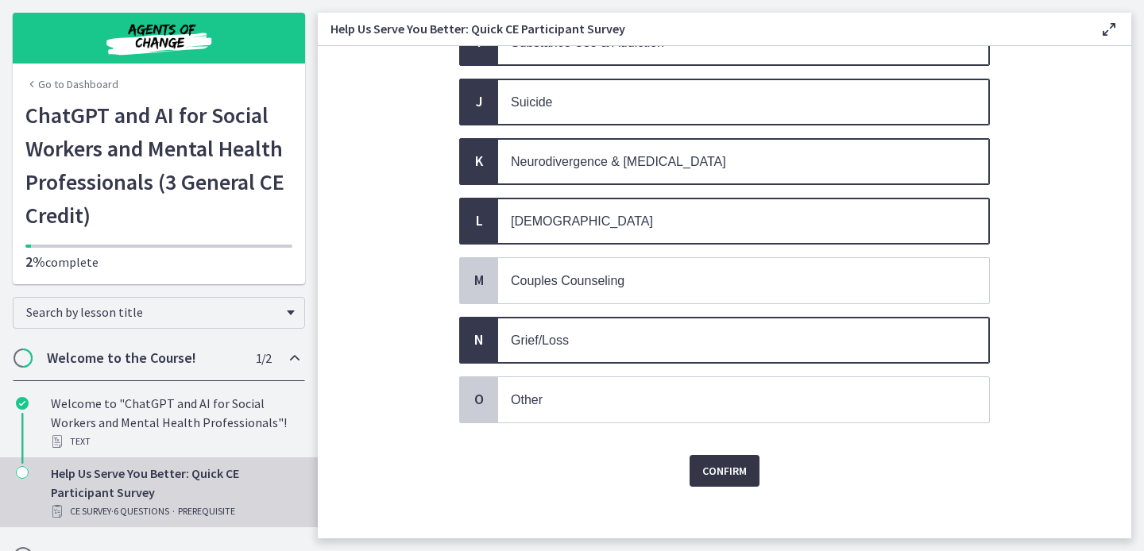
click at [712, 463] on span "Confirm" at bounding box center [724, 470] width 44 height 19
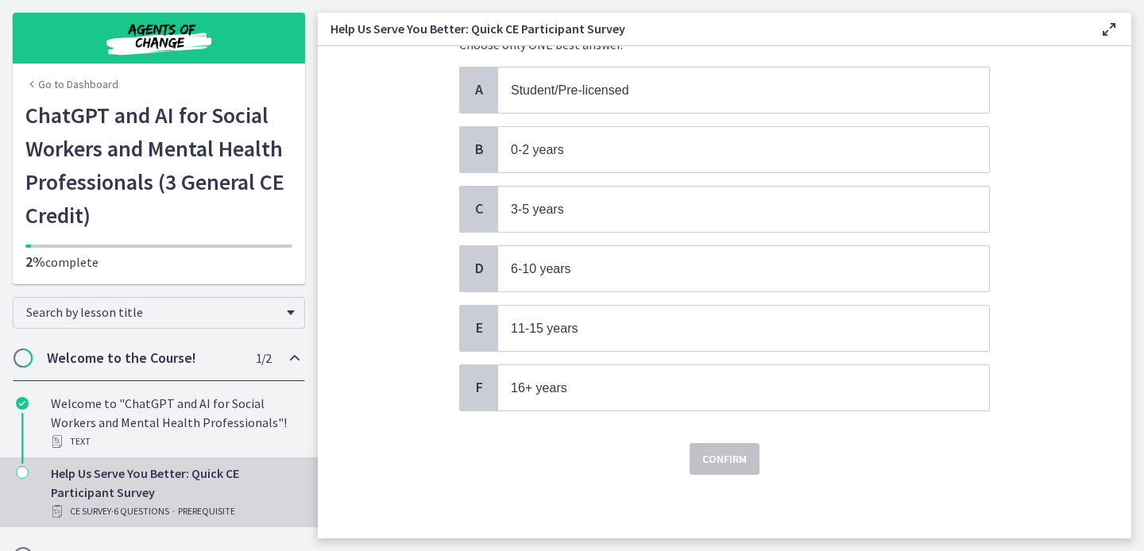
scroll to position [0, 0]
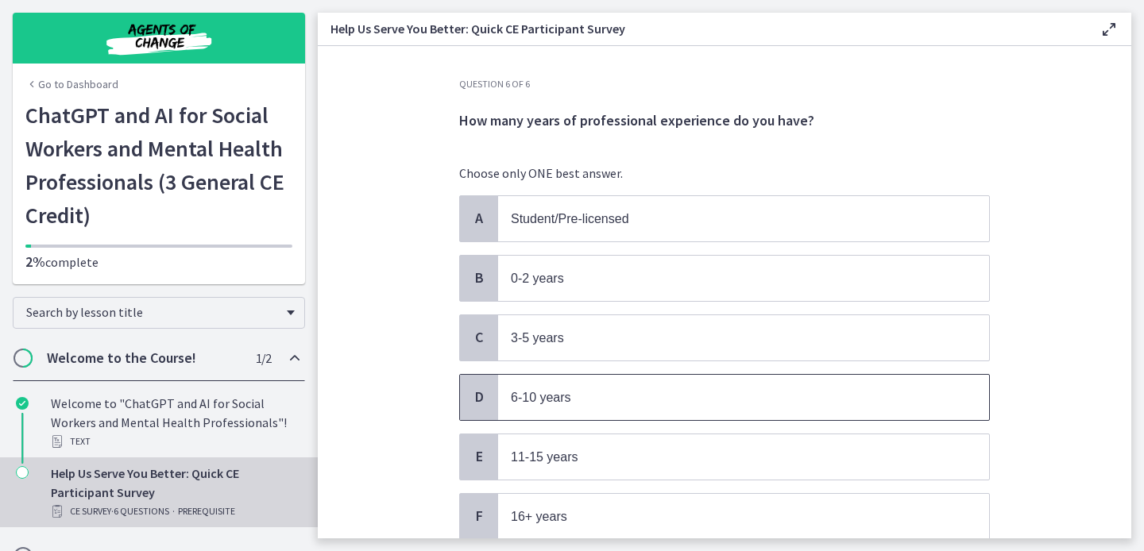
click at [663, 398] on p "6-10 years" at bounding box center [728, 398] width 434 height 20
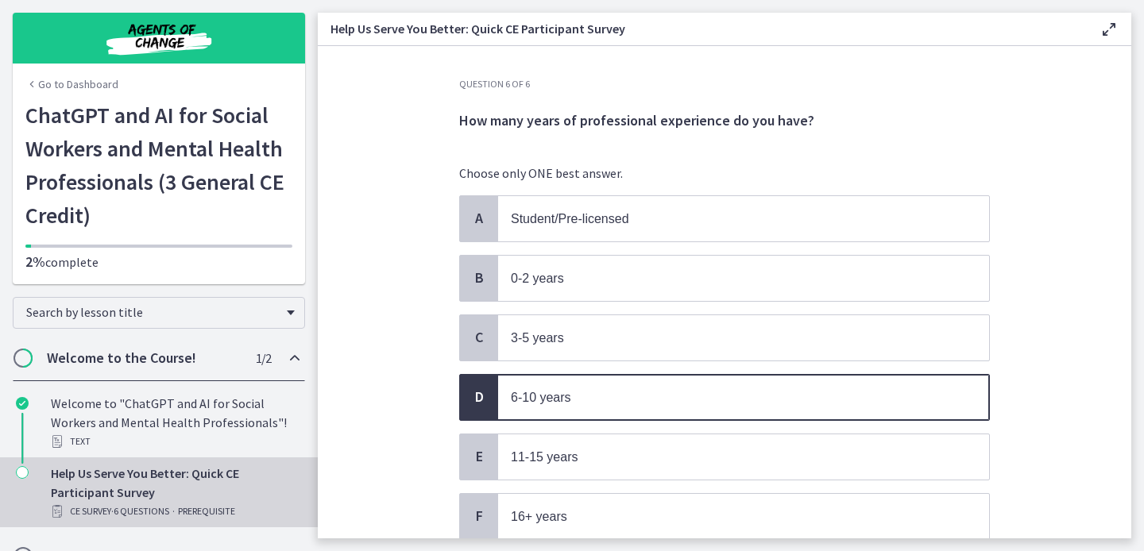
scroll to position [124, 0]
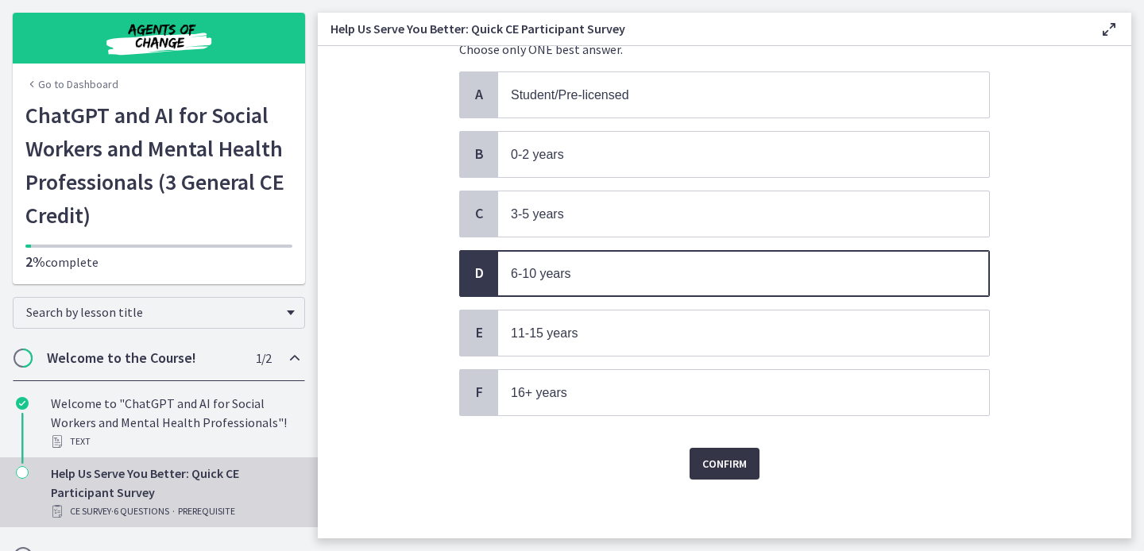
click at [718, 457] on span "Confirm" at bounding box center [724, 463] width 44 height 19
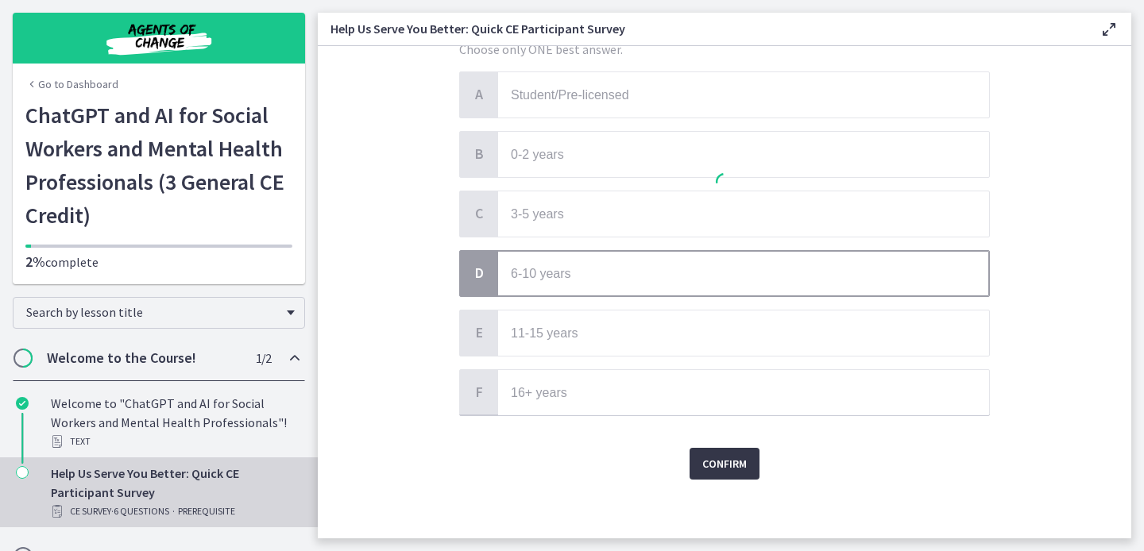
scroll to position [0, 0]
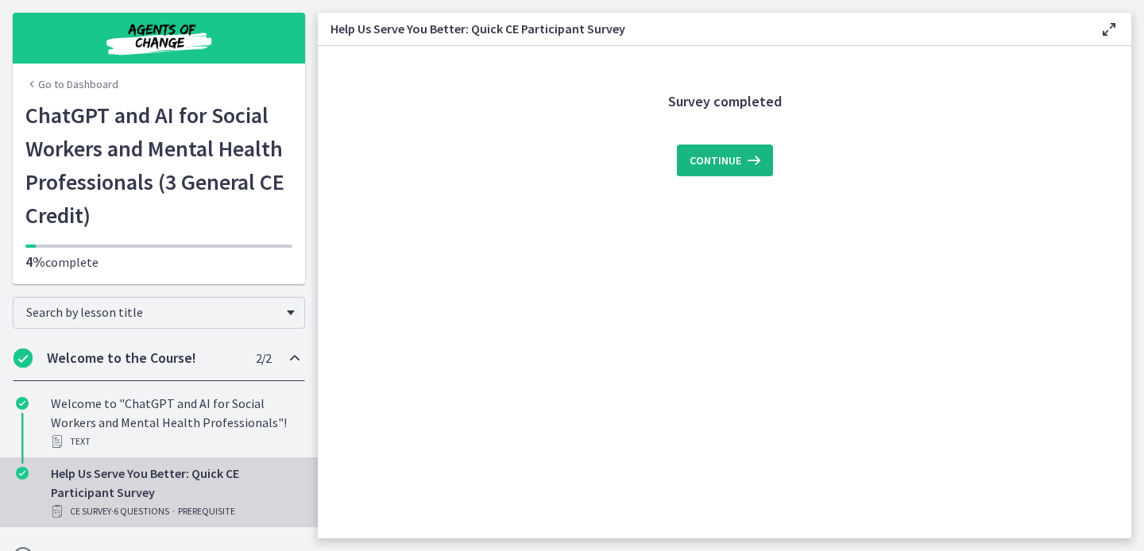
click at [749, 155] on icon at bounding box center [752, 160] width 22 height 19
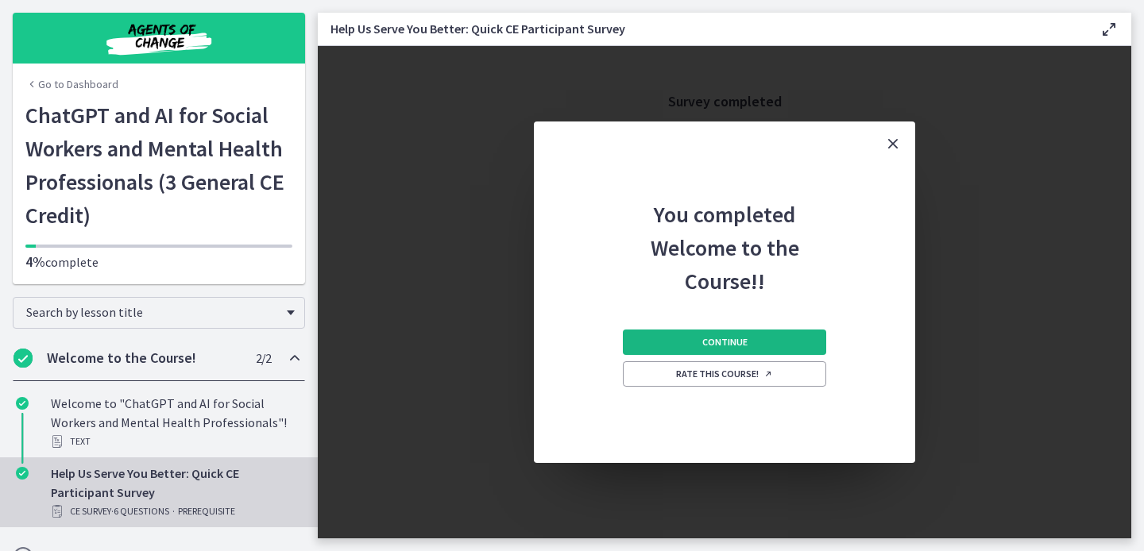
click at [722, 345] on span "Continue" at bounding box center [724, 342] width 45 height 13
